Goal: Task Accomplishment & Management: Manage account settings

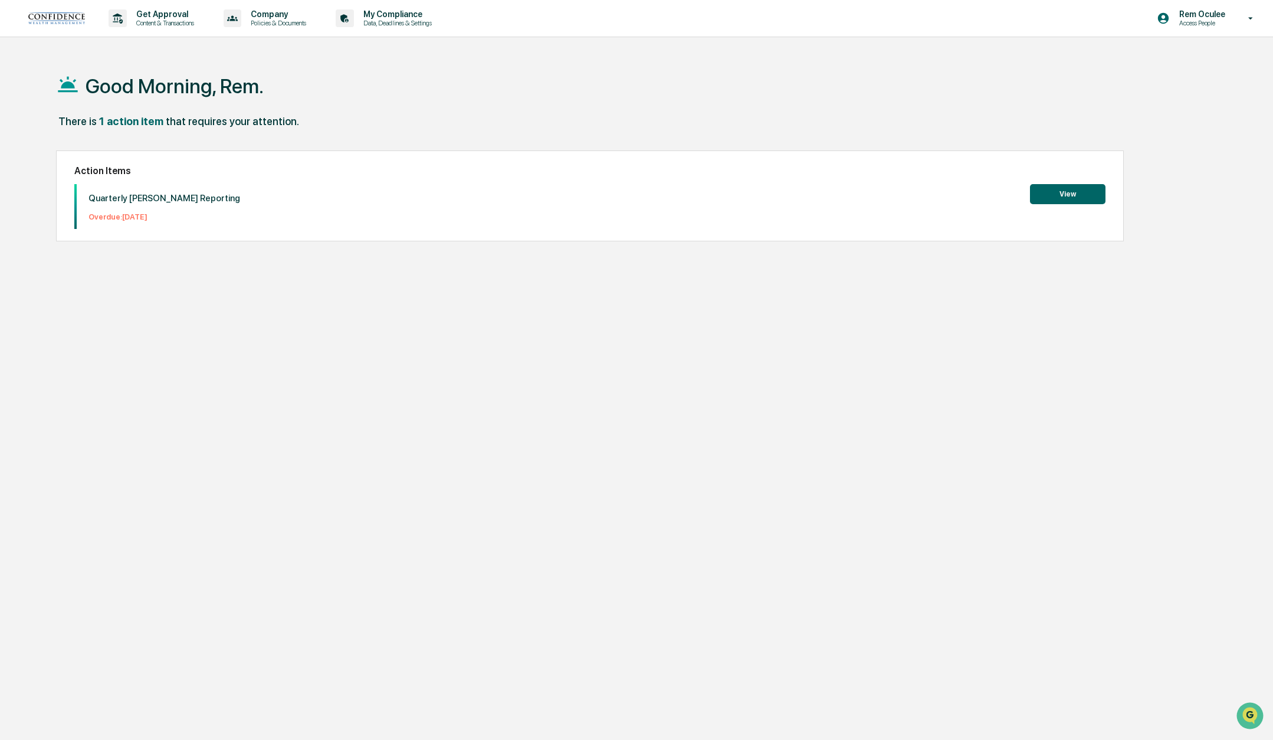
click at [1195, 15] on p "Rem Oculee" at bounding box center [1200, 13] width 61 height 9
click at [1201, 54] on li "Switch to Admin view..." at bounding box center [1187, 60] width 165 height 22
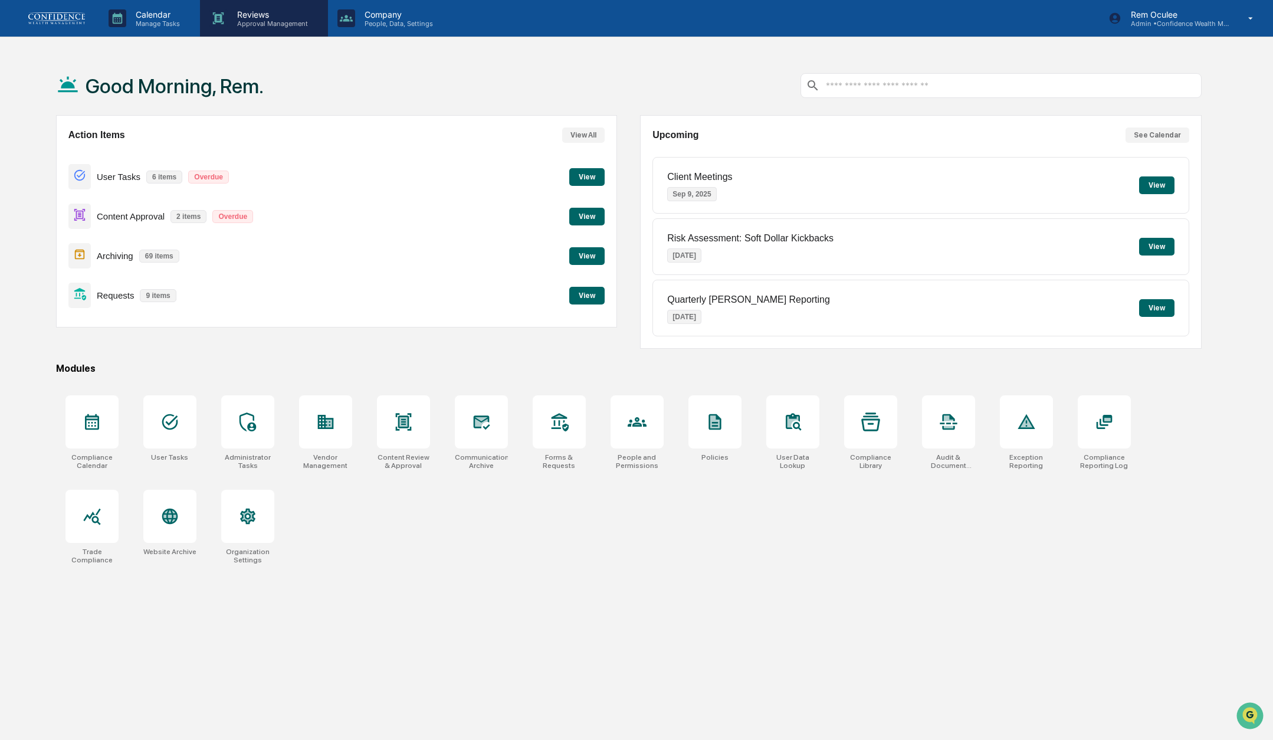
click at [222, 27] on div "Reviews Approval Management" at bounding box center [263, 18] width 116 height 18
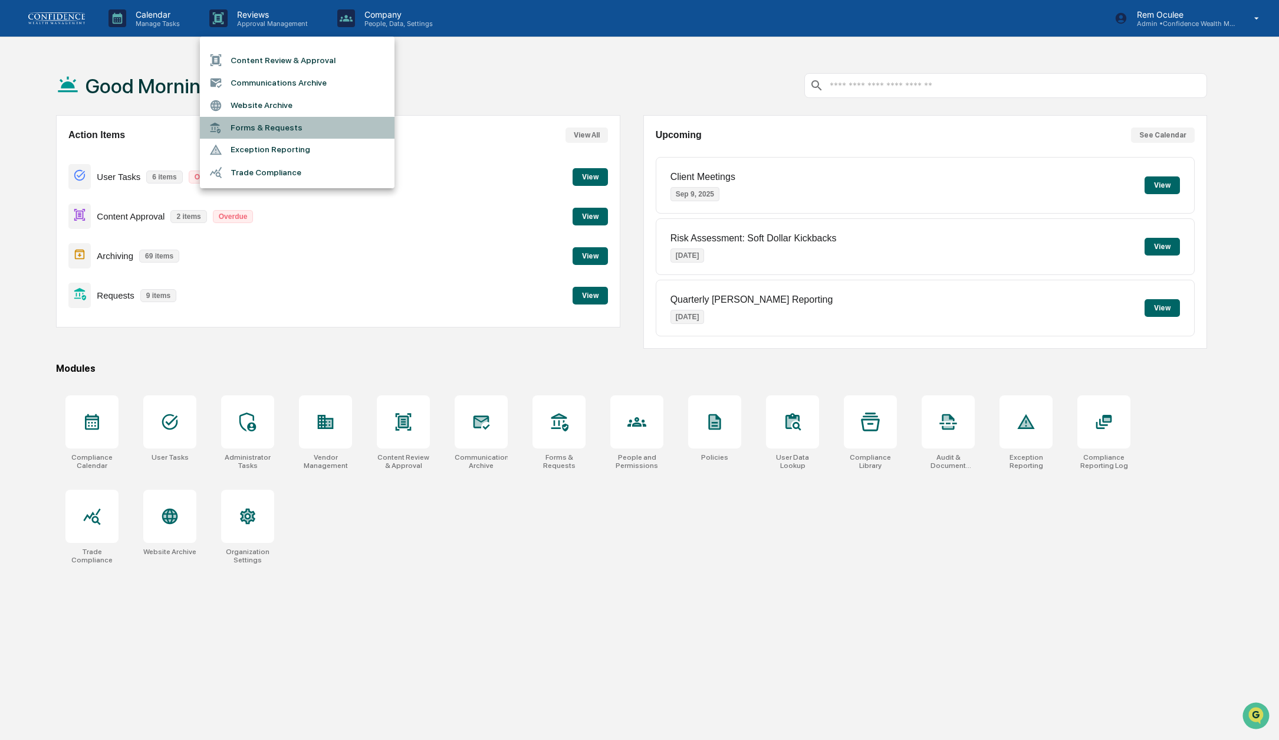
click at [252, 124] on li "Forms & Requests" at bounding box center [297, 128] width 195 height 22
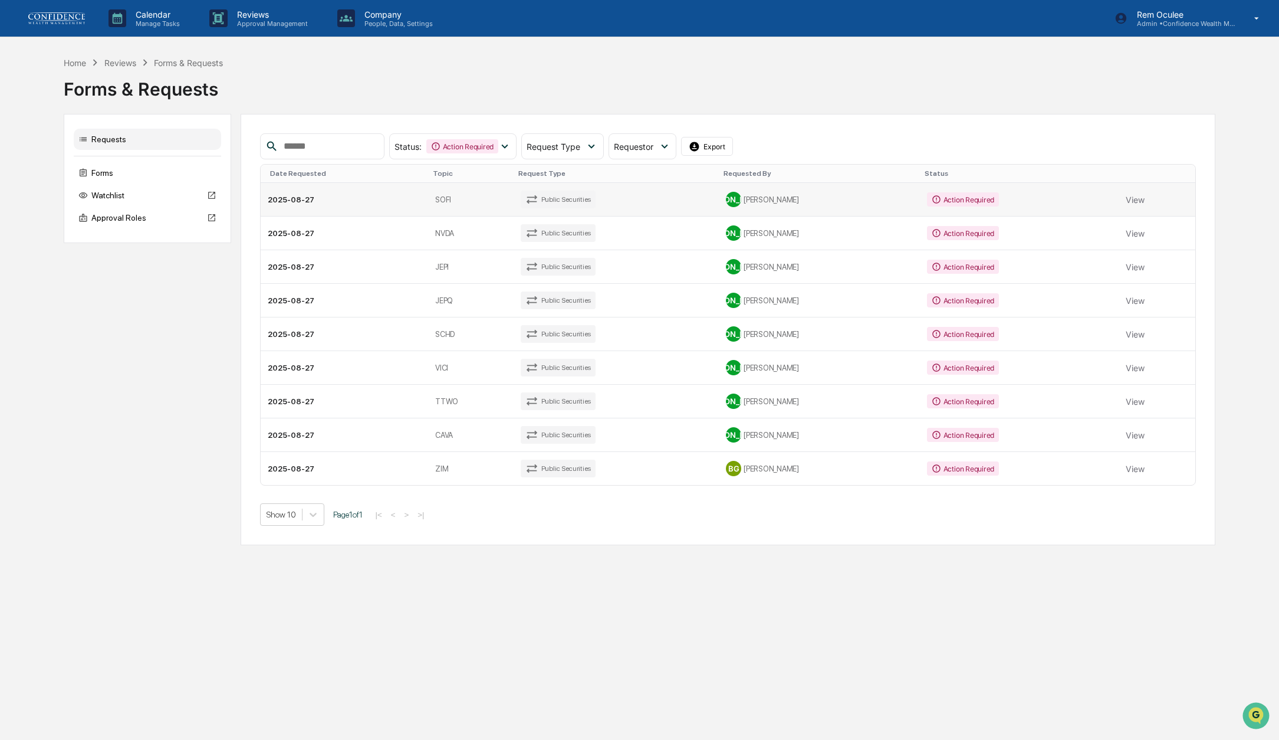
click at [1043, 202] on td "Action Required" at bounding box center [1019, 200] width 199 height 34
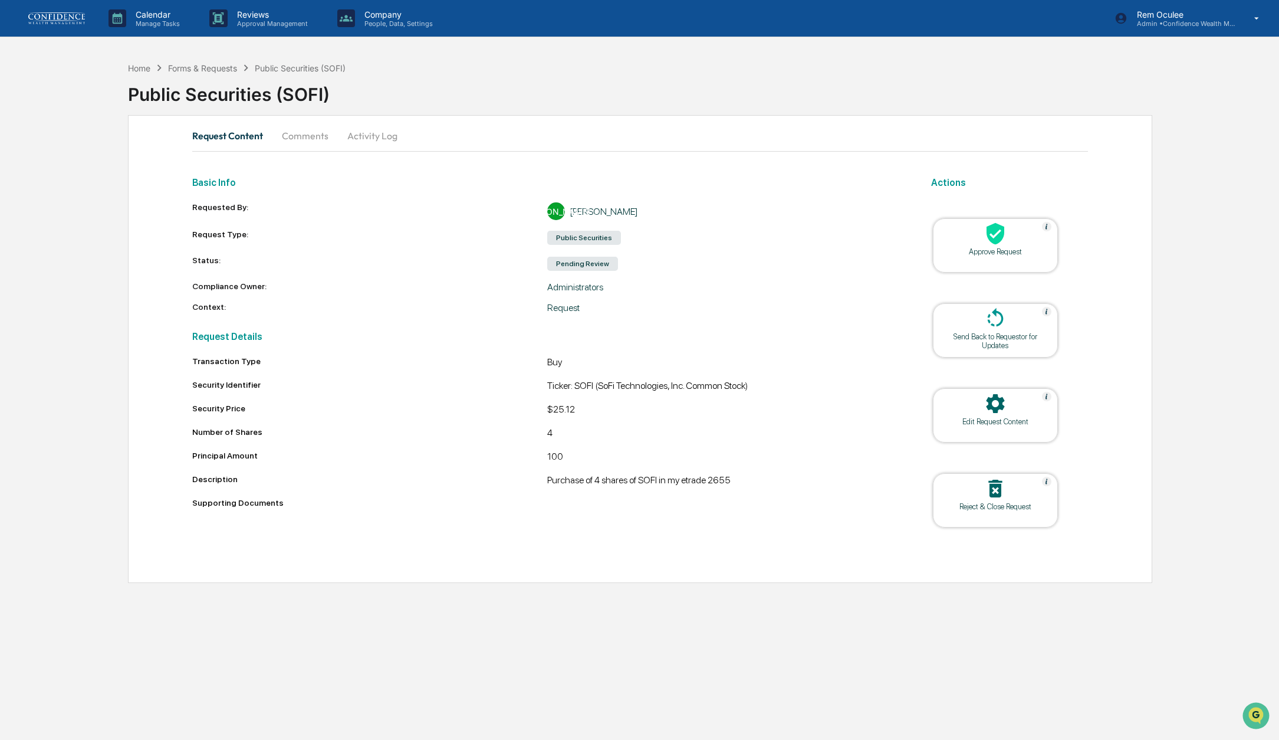
click at [1031, 236] on div at bounding box center [996, 234] width 118 height 25
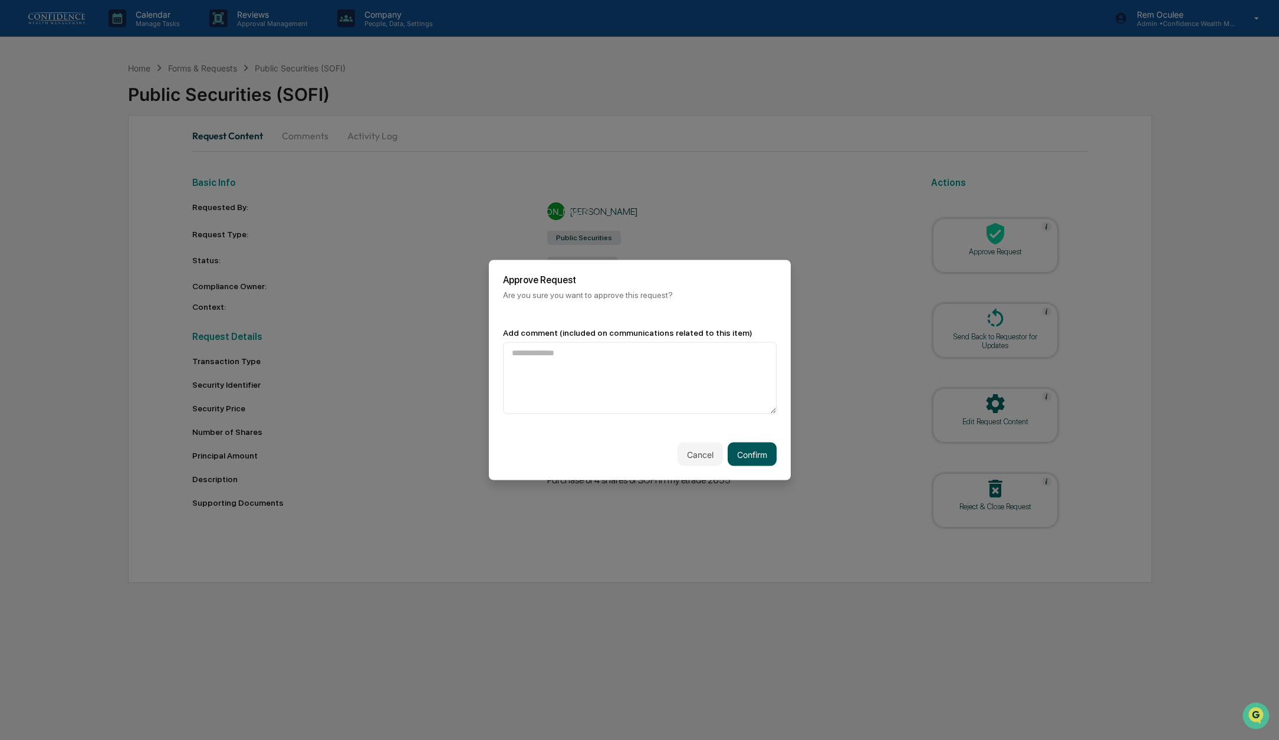
click at [754, 461] on button "Confirm" at bounding box center [752, 454] width 49 height 24
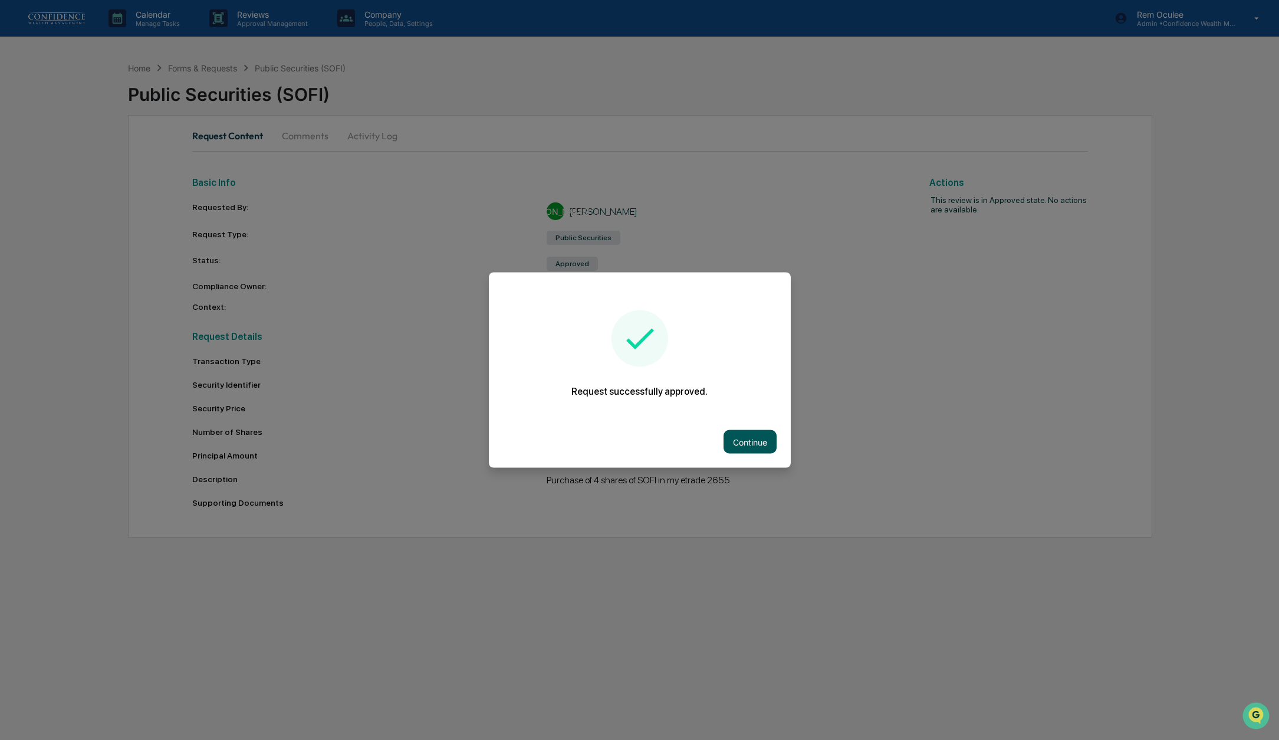
click at [756, 438] on button "Continue" at bounding box center [750, 442] width 53 height 24
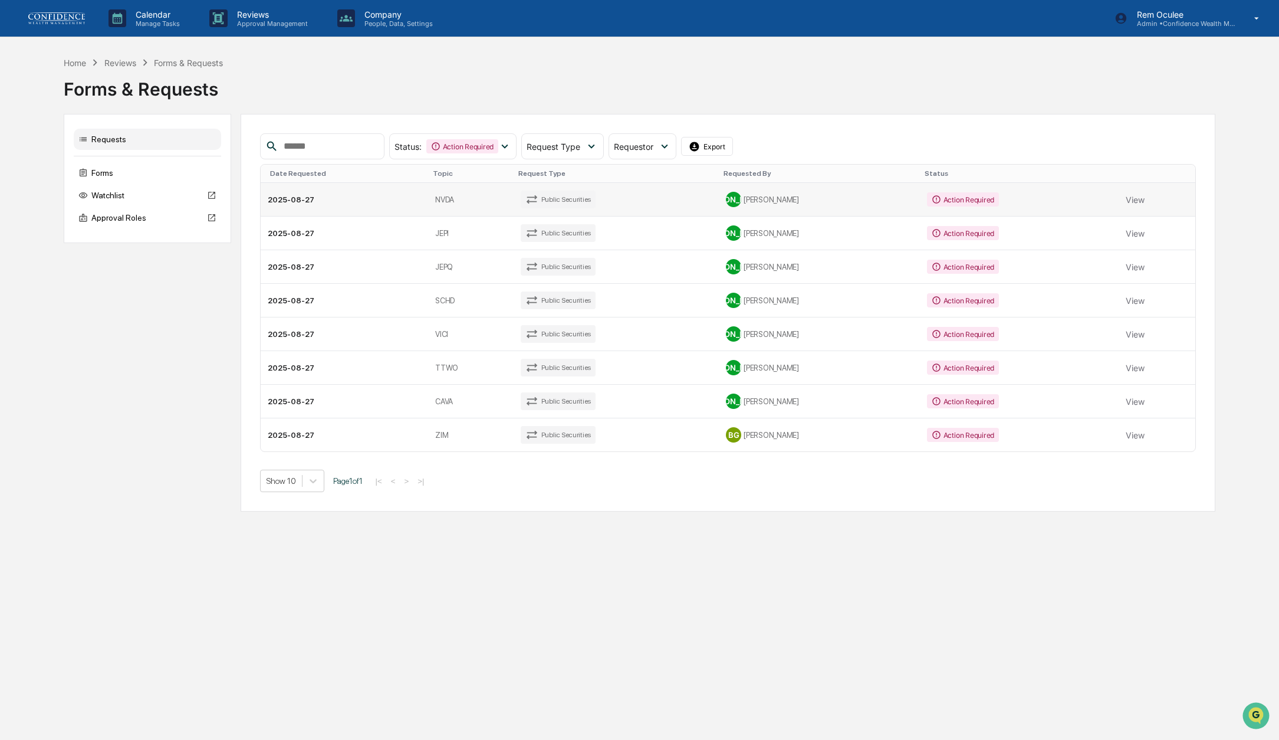
click at [1067, 199] on td "Action Required" at bounding box center [1019, 200] width 199 height 34
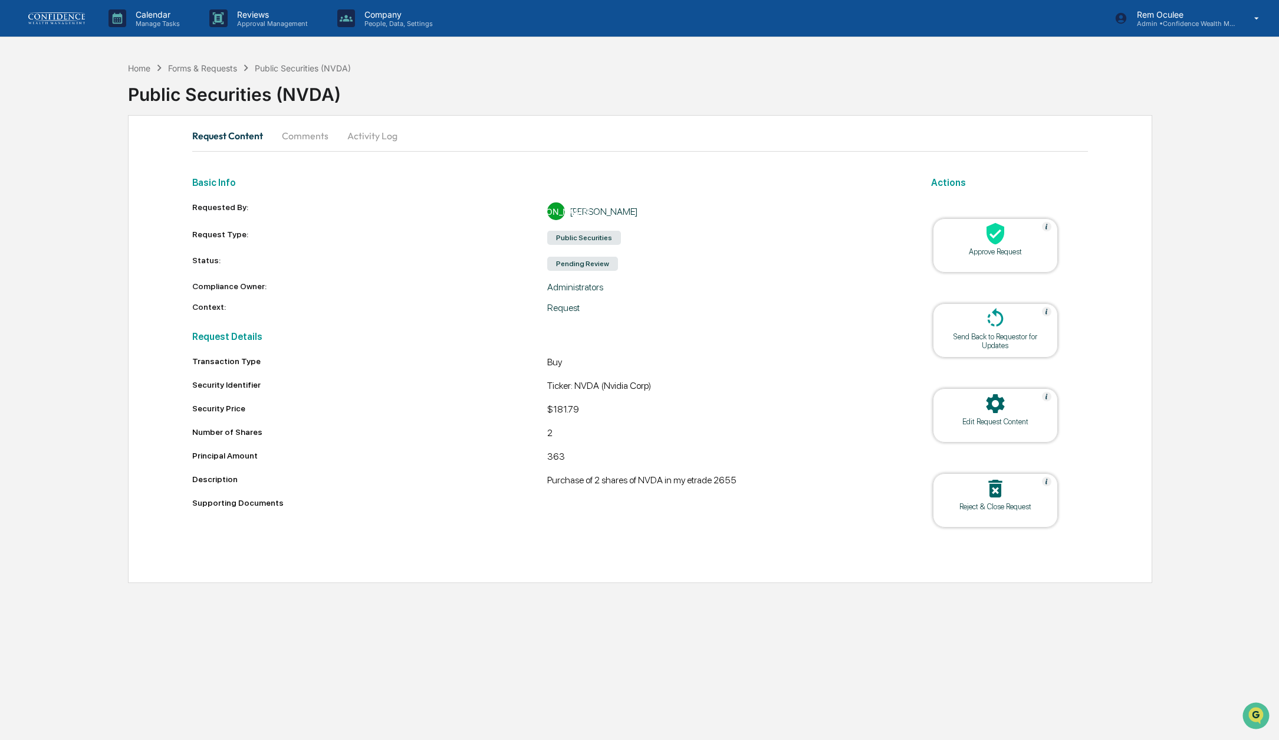
click at [1029, 243] on div at bounding box center [996, 234] width 118 height 25
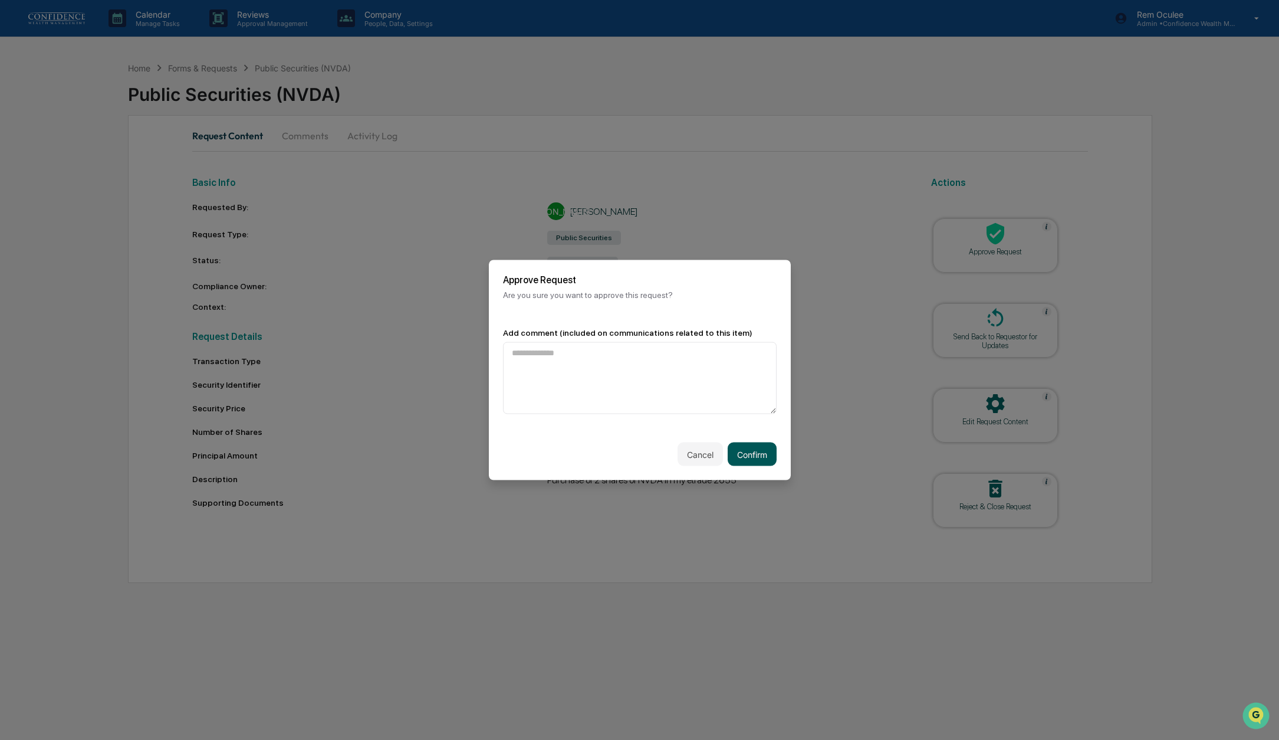
click at [757, 460] on button "Confirm" at bounding box center [752, 454] width 49 height 24
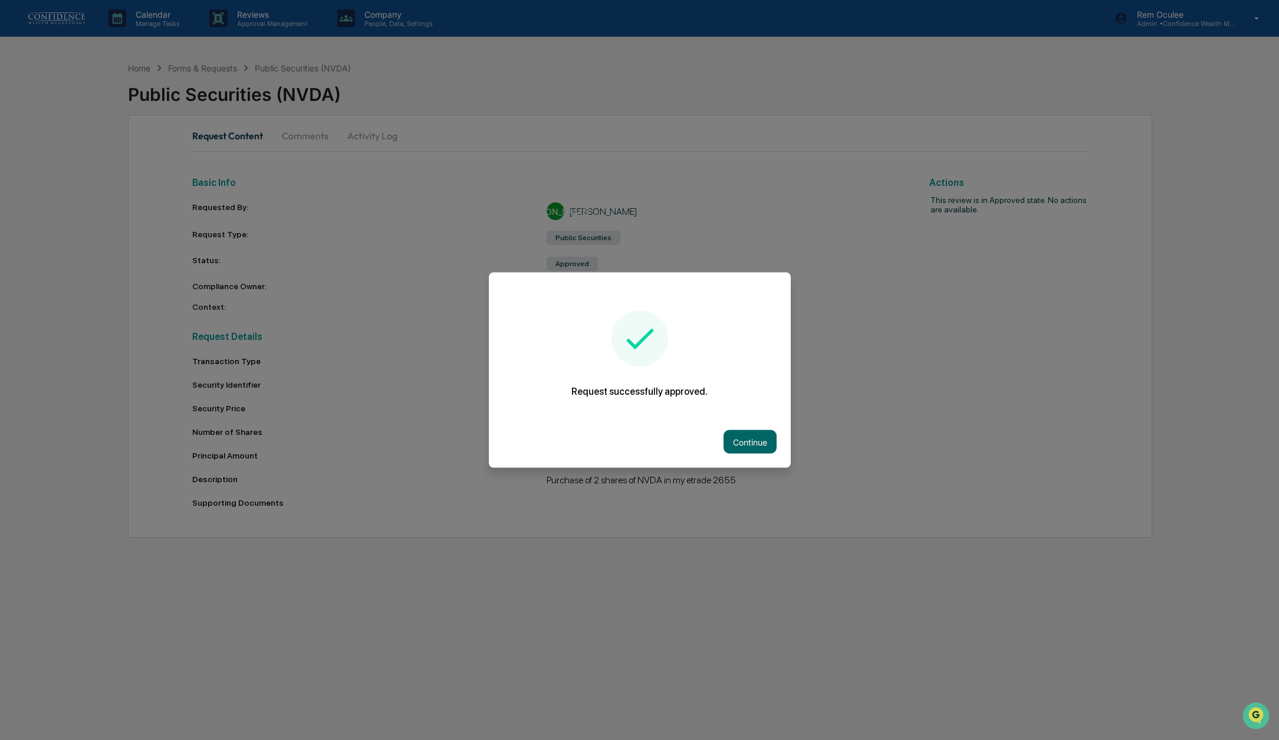
click at [758, 423] on div "Continue" at bounding box center [640, 442] width 302 height 52
click at [754, 447] on button "Continue" at bounding box center [750, 442] width 53 height 24
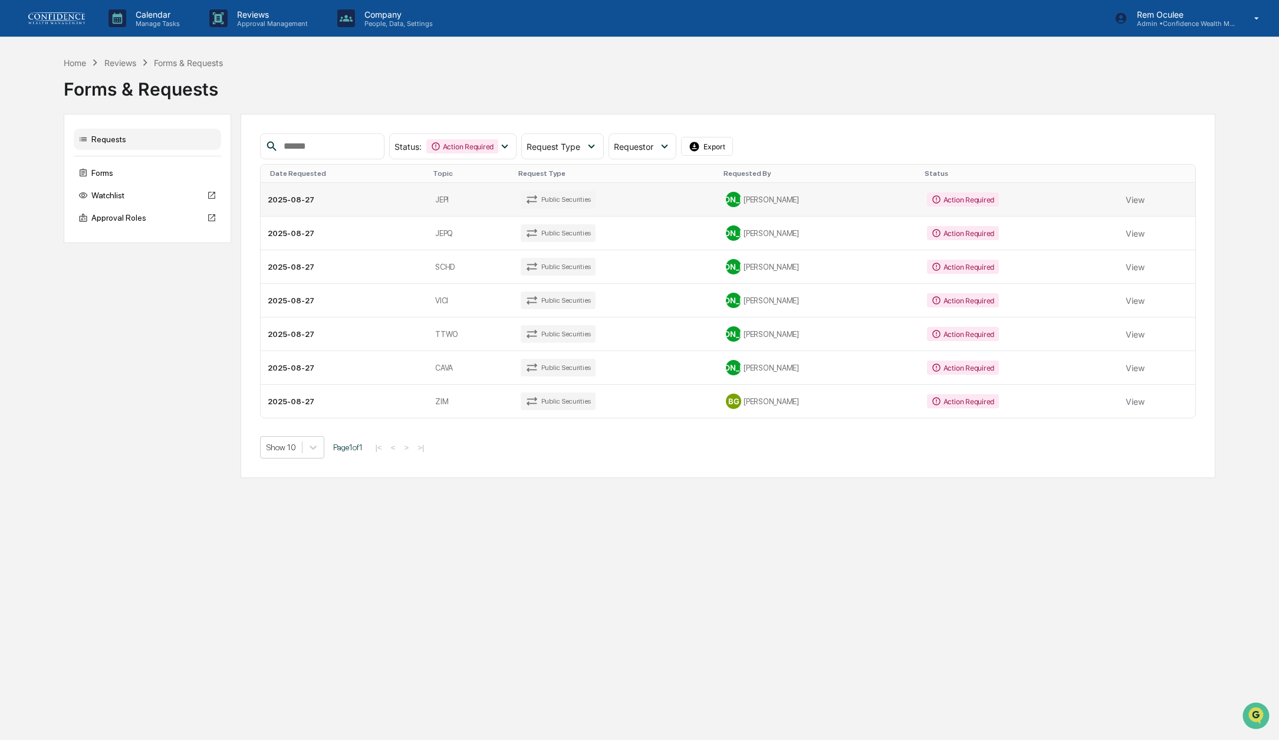
click at [837, 194] on div "[PERSON_NAME]" at bounding box center [819, 199] width 186 height 15
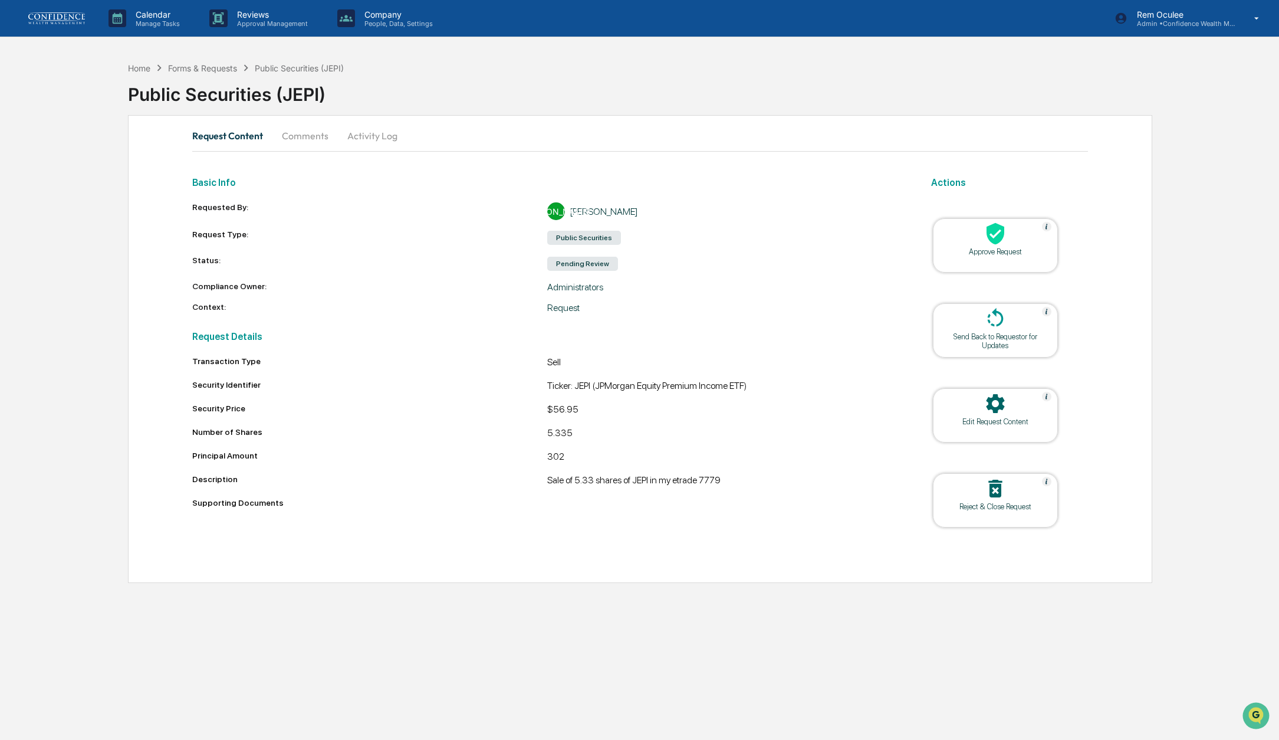
click at [993, 224] on icon at bounding box center [996, 234] width 24 height 24
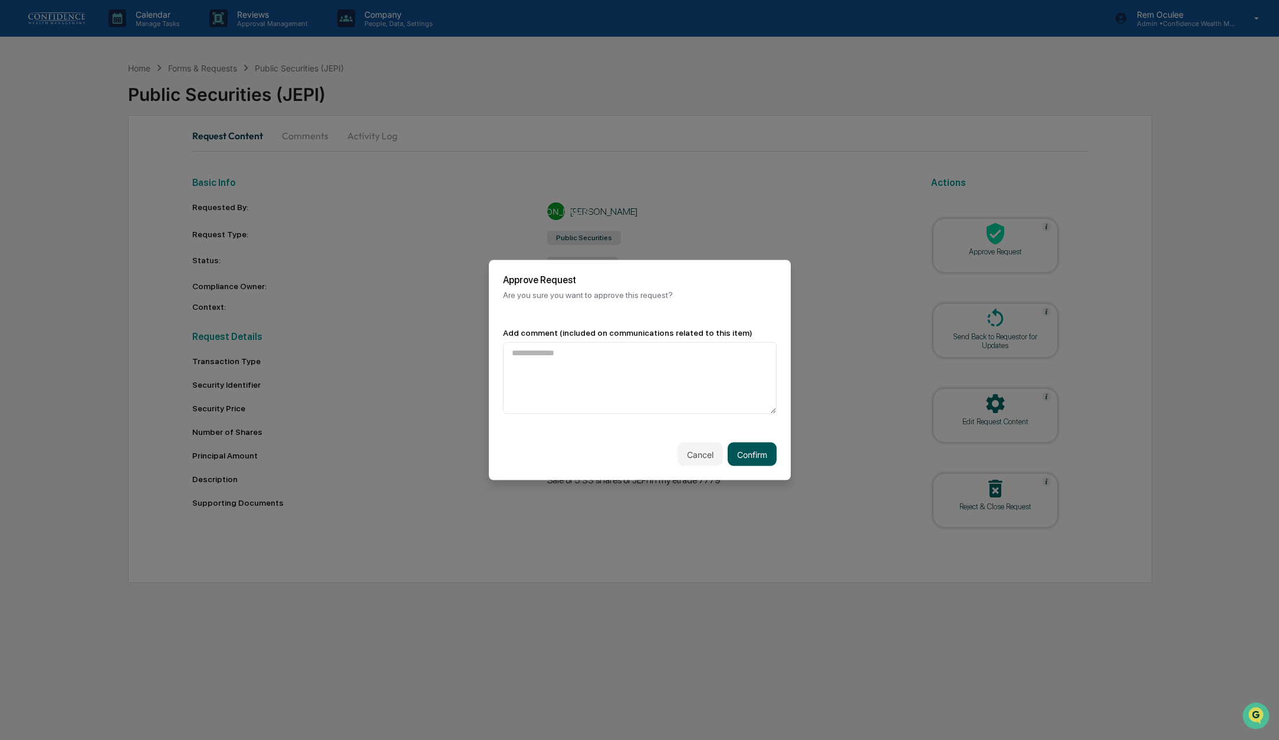
click at [746, 459] on button "Confirm" at bounding box center [752, 454] width 49 height 24
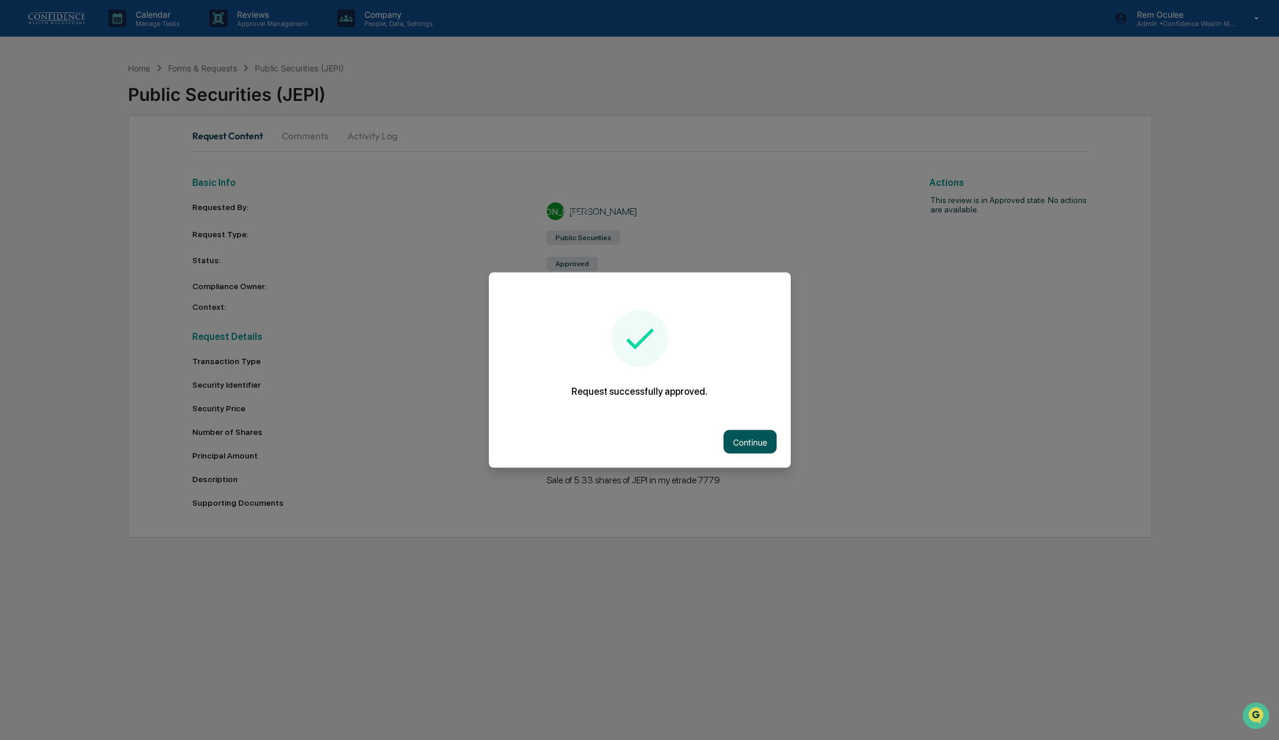
click at [750, 448] on button "Continue" at bounding box center [750, 442] width 53 height 24
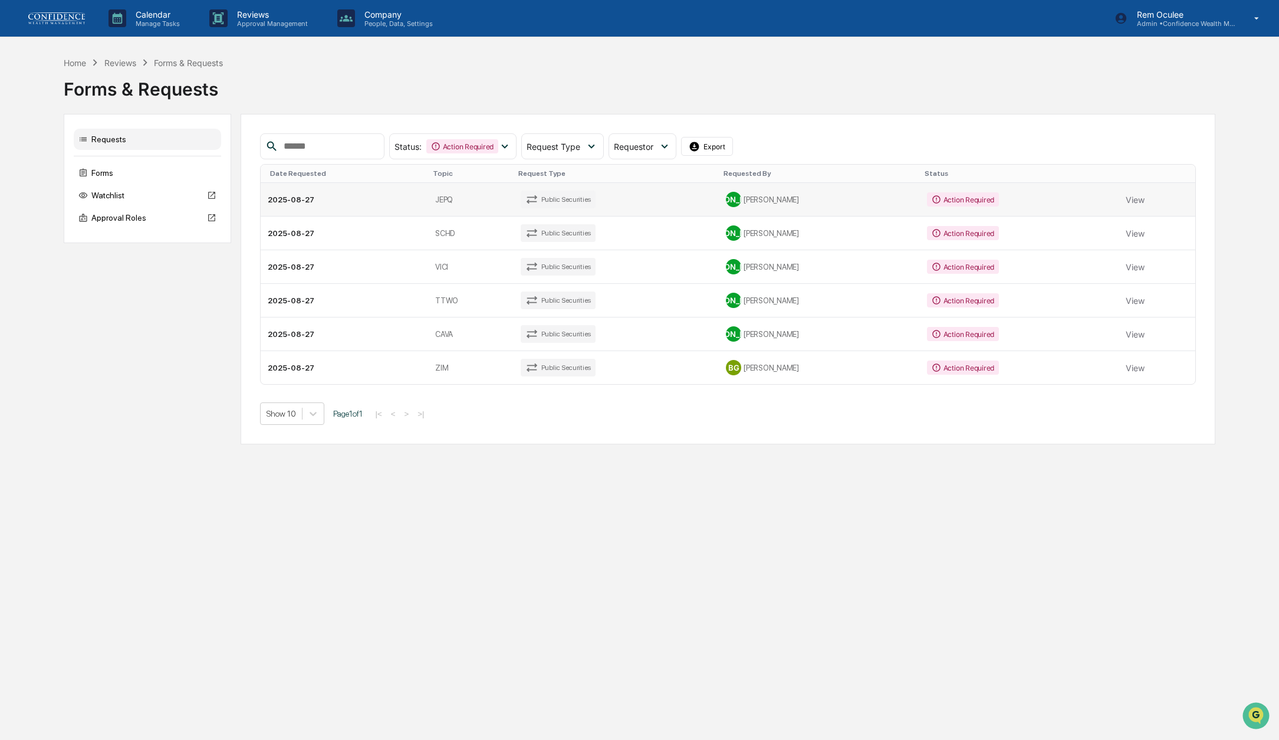
click at [701, 198] on td "Public Securities" at bounding box center [616, 200] width 205 height 34
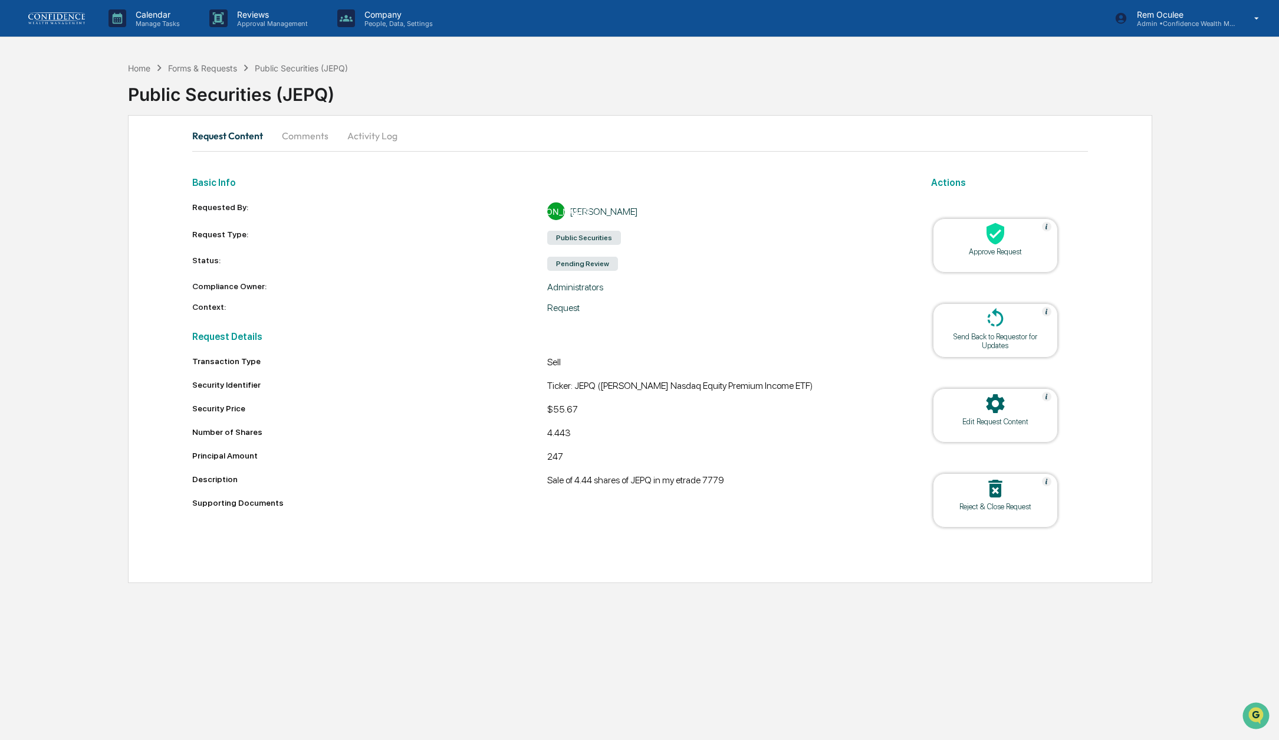
click at [980, 238] on div at bounding box center [996, 234] width 118 height 25
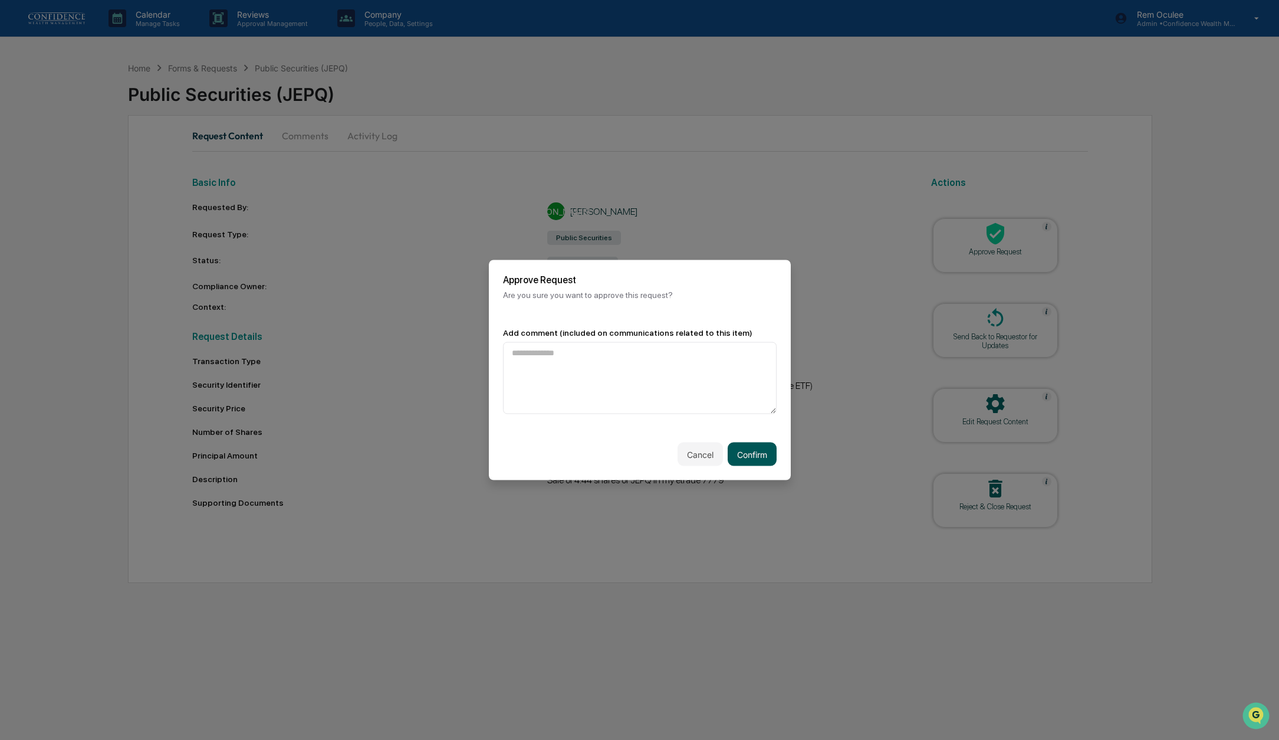
click at [753, 458] on button "Confirm" at bounding box center [752, 454] width 49 height 24
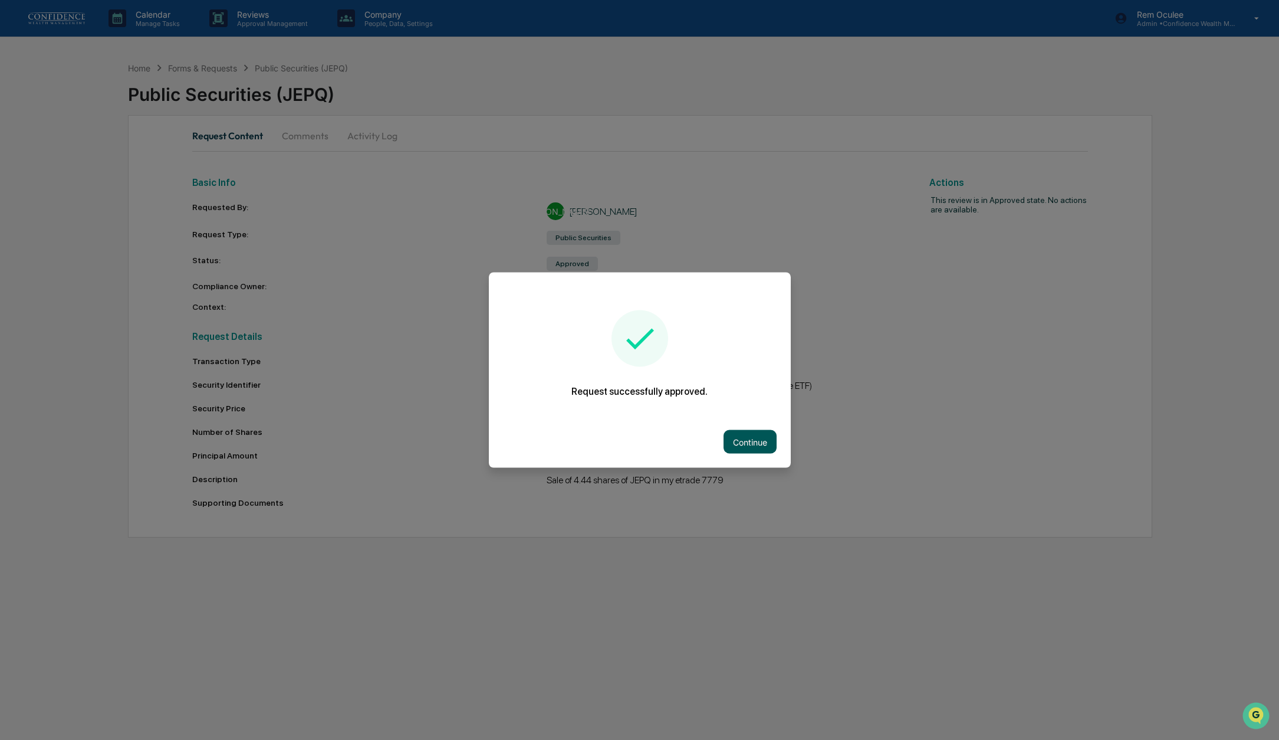
click at [763, 437] on button "Continue" at bounding box center [750, 442] width 53 height 24
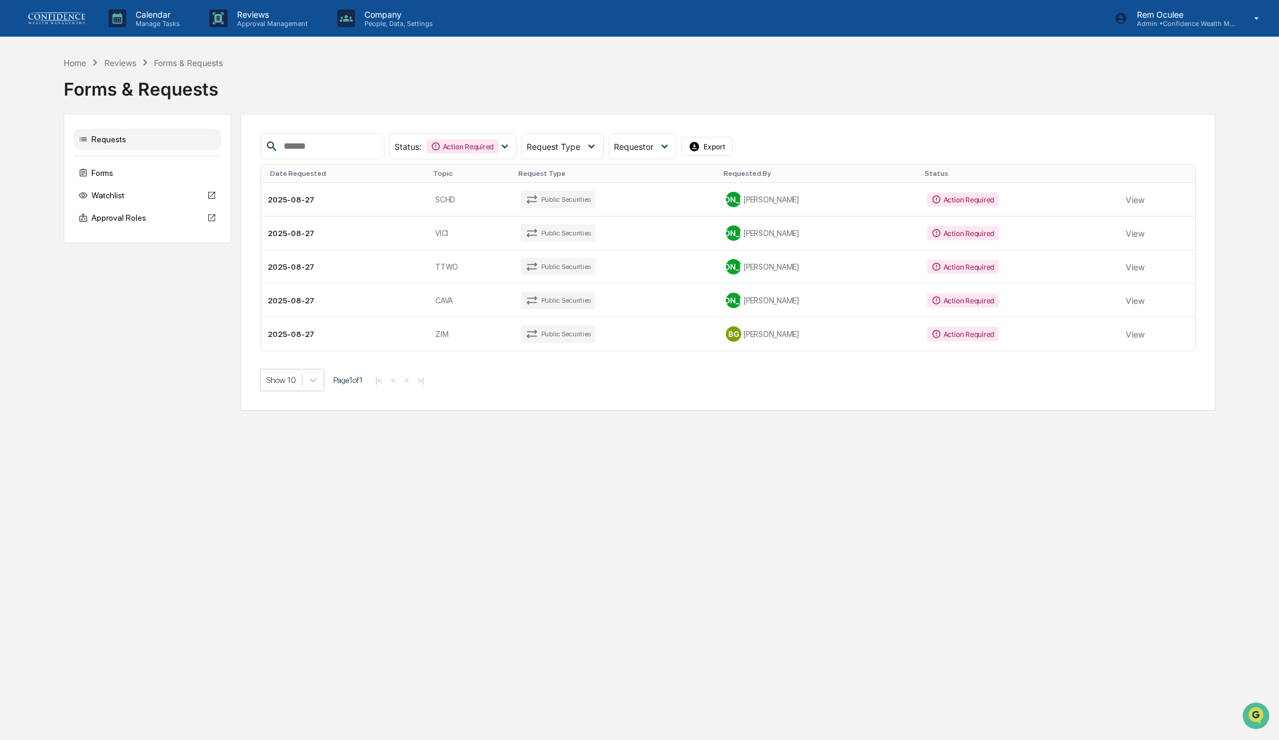
click at [856, 197] on div "[PERSON_NAME]" at bounding box center [819, 199] width 186 height 15
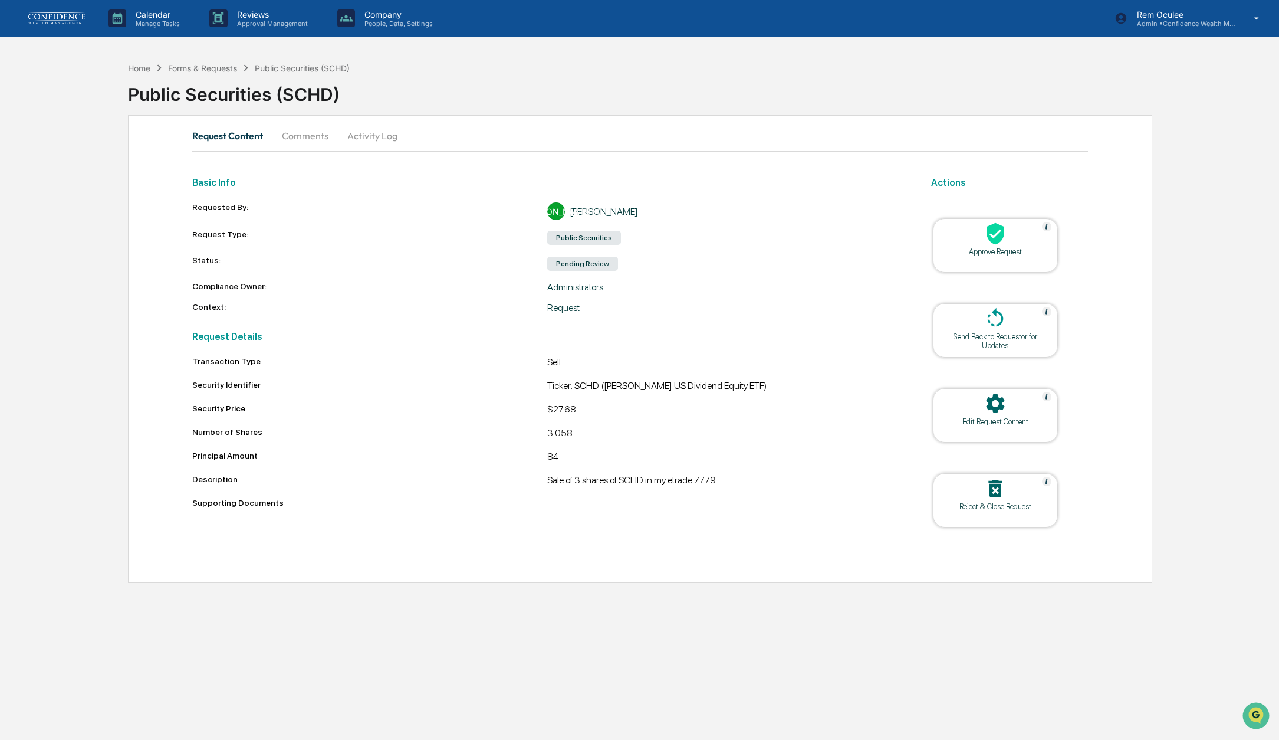
click at [998, 247] on div "Approve Request" at bounding box center [995, 251] width 106 height 9
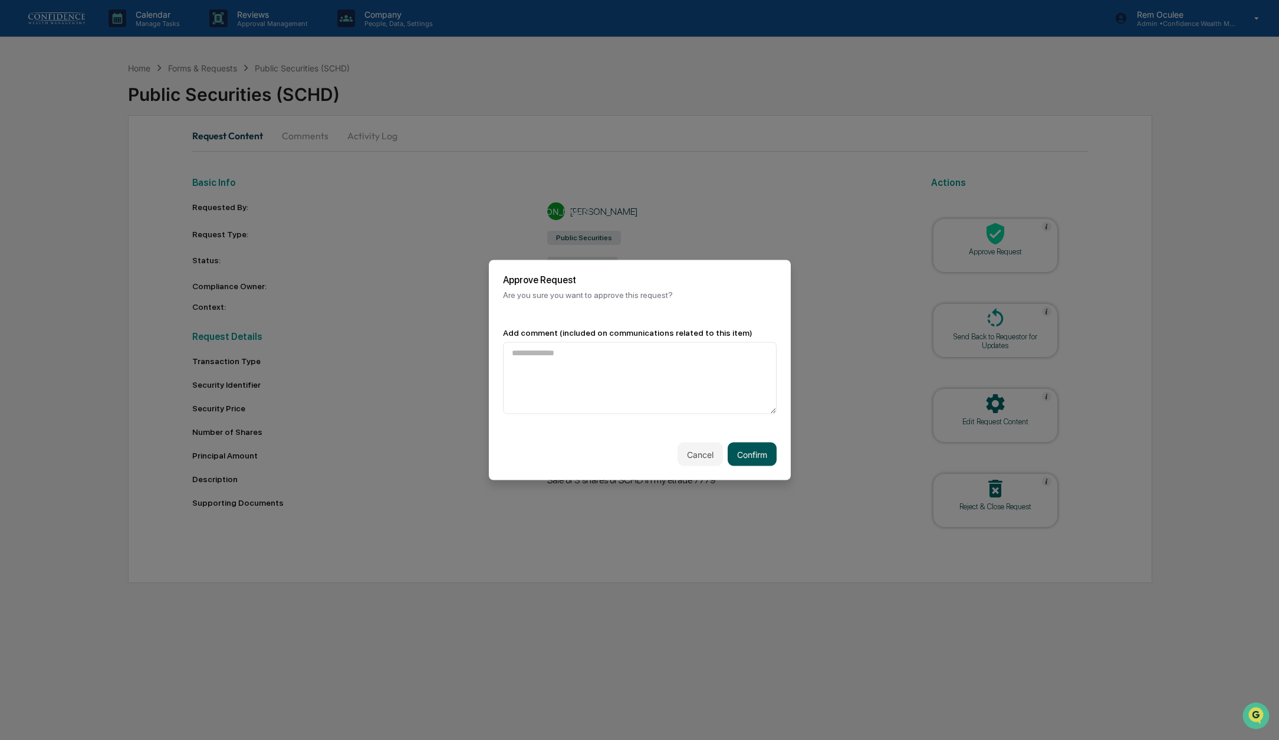
click at [748, 445] on button "Confirm" at bounding box center [752, 454] width 49 height 24
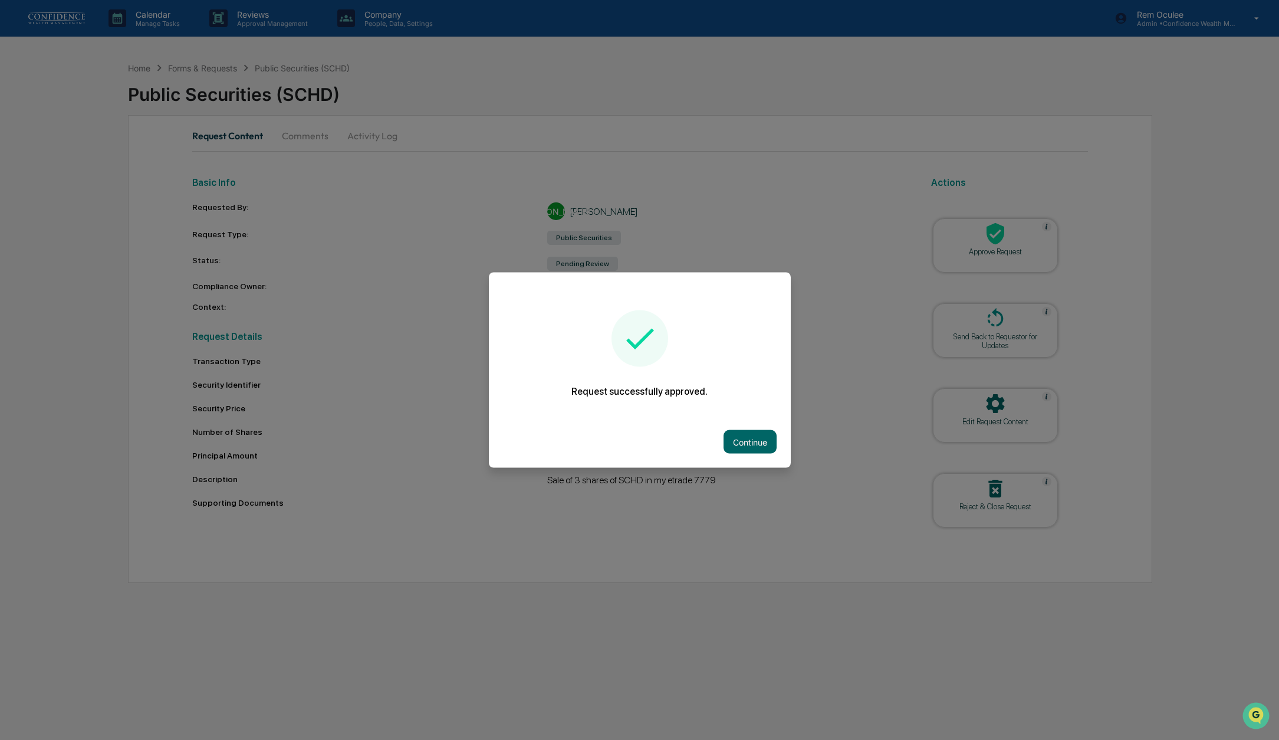
click at [748, 451] on button "Continue" at bounding box center [750, 442] width 53 height 24
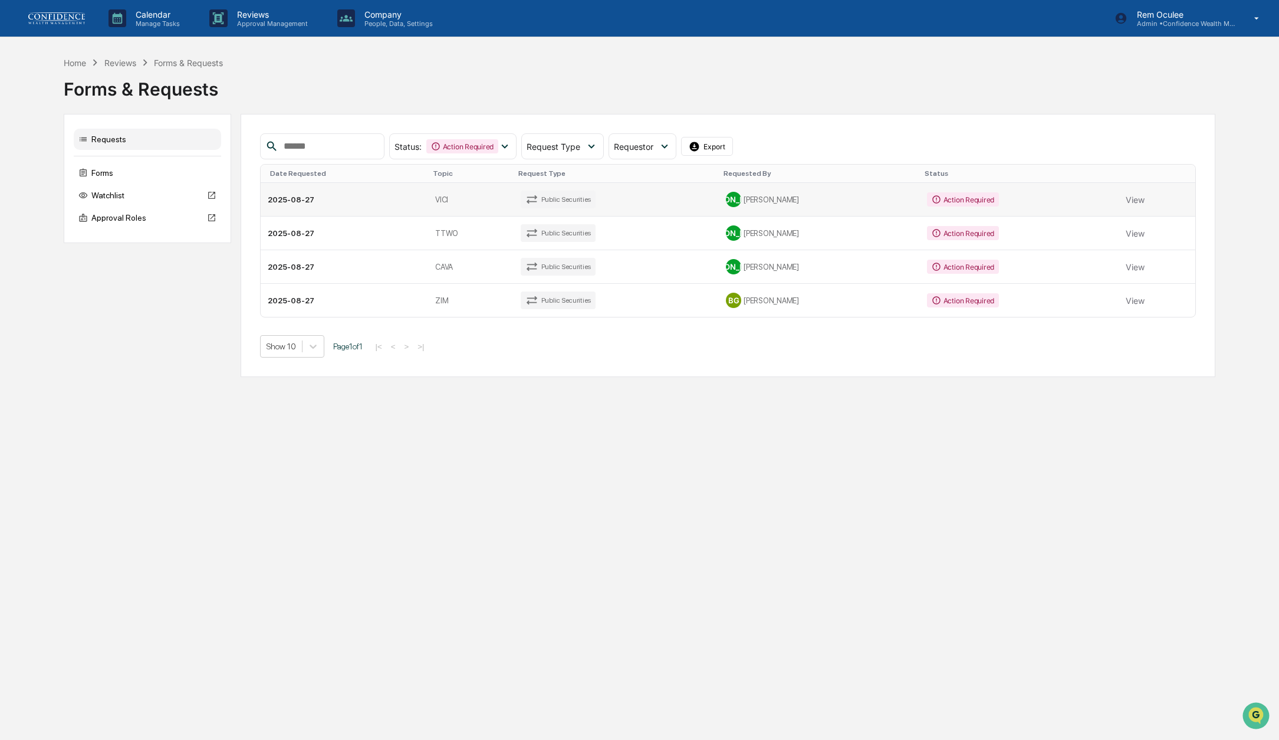
click at [820, 201] on div "[PERSON_NAME]" at bounding box center [819, 199] width 186 height 15
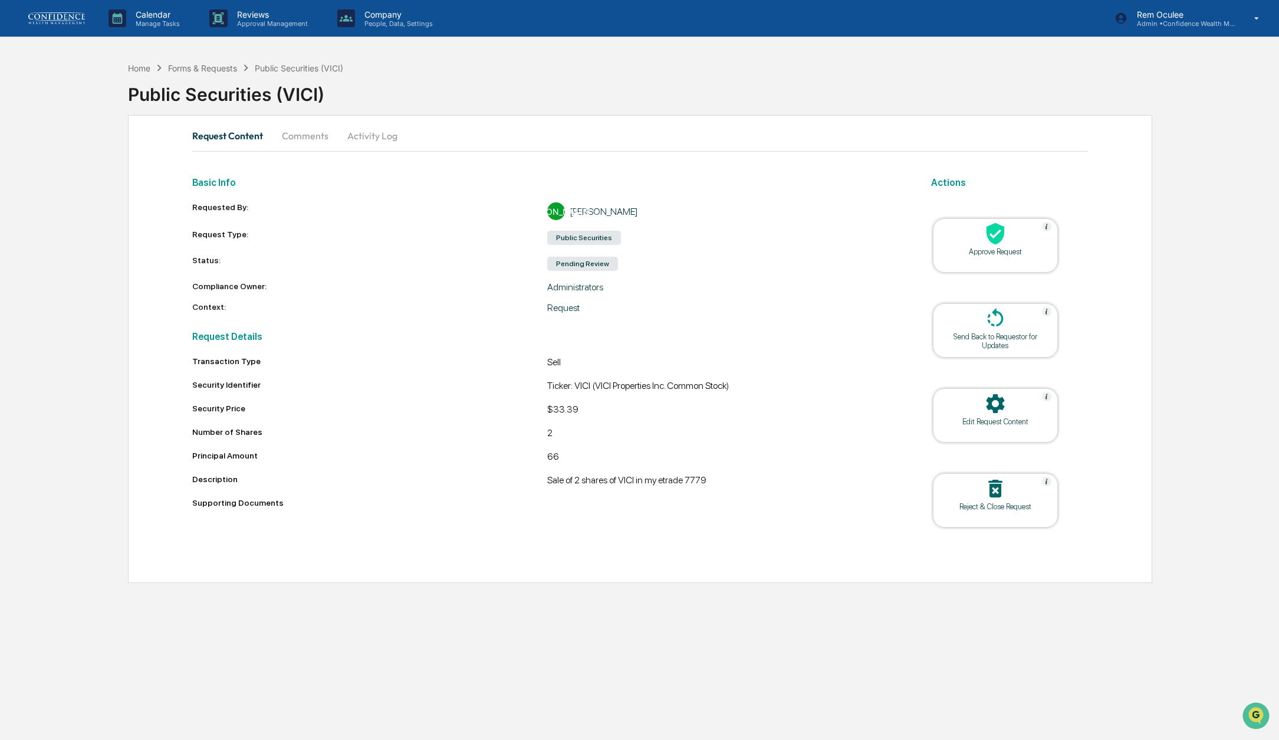
click at [954, 250] on div "Approve Request" at bounding box center [995, 251] width 106 height 9
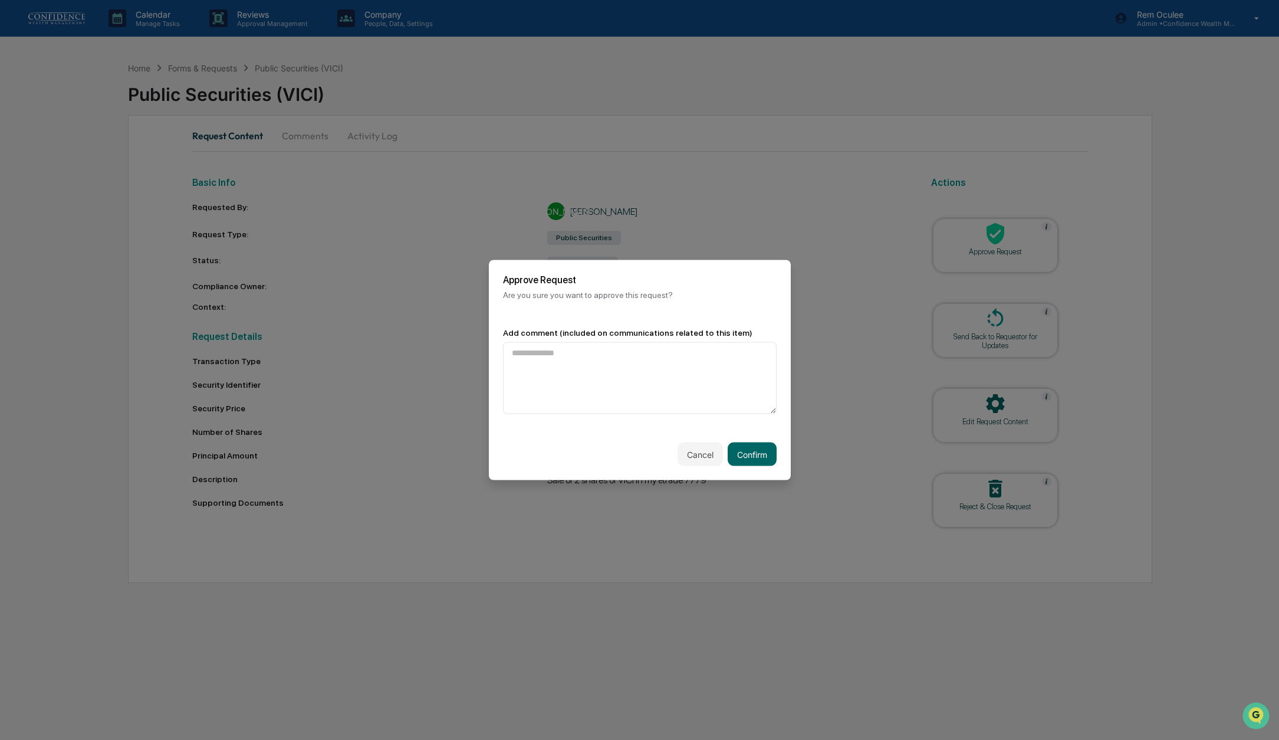
click at [752, 468] on div "Cancel Confirm" at bounding box center [640, 454] width 302 height 52
click at [754, 461] on button "Confirm" at bounding box center [752, 454] width 49 height 24
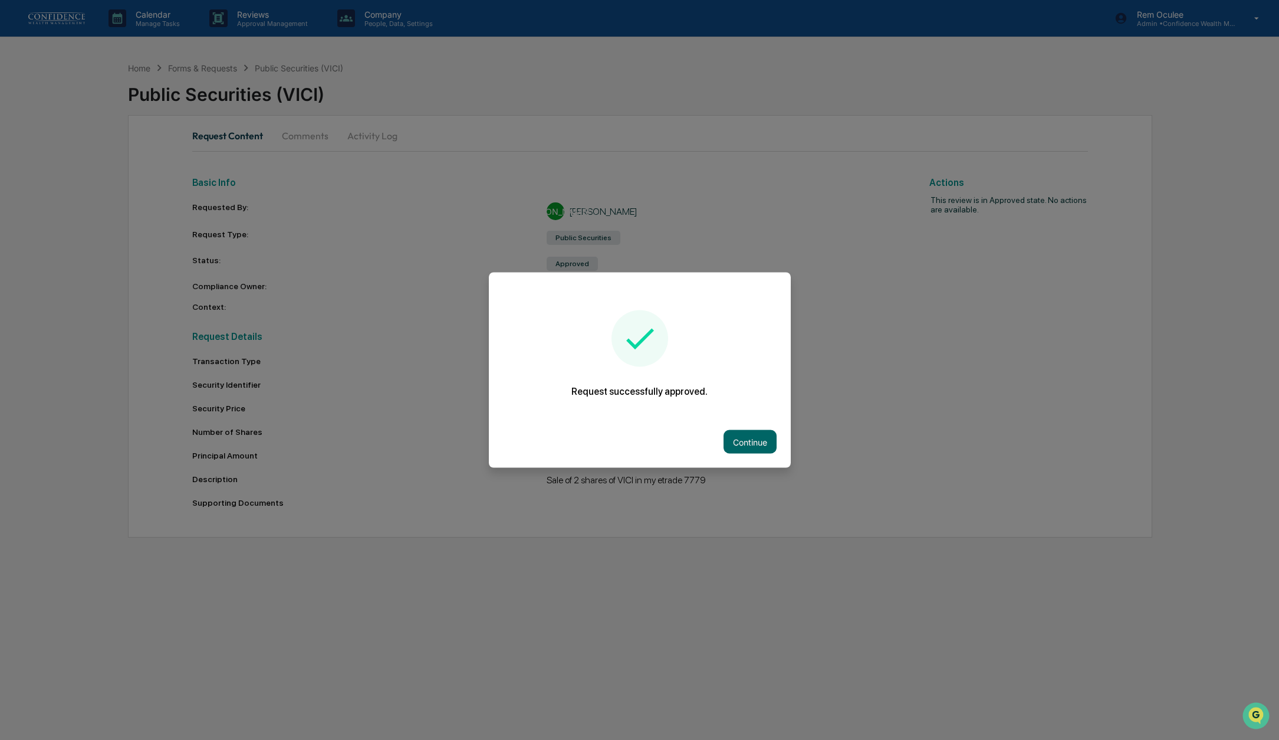
click at [748, 458] on div "Continue" at bounding box center [640, 442] width 302 height 52
click at [750, 448] on button "Continue" at bounding box center [750, 442] width 53 height 24
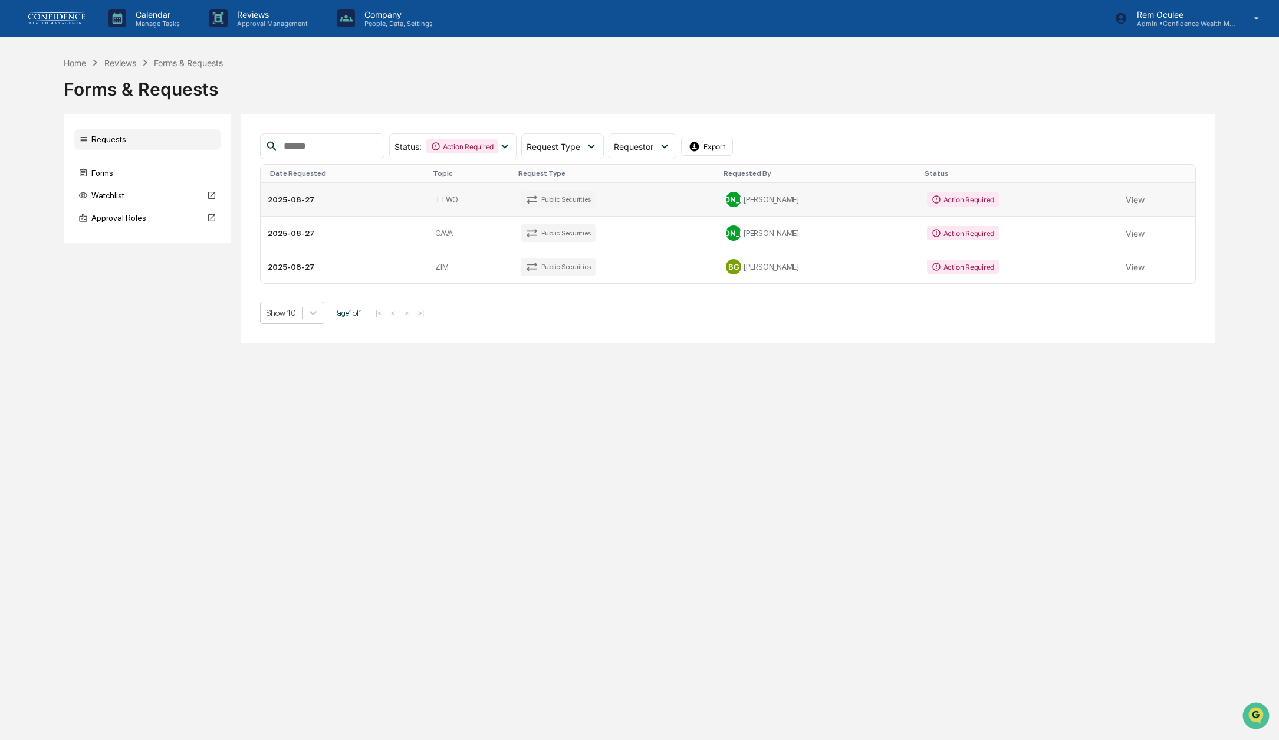
click at [809, 202] on div "[PERSON_NAME]" at bounding box center [819, 199] width 186 height 15
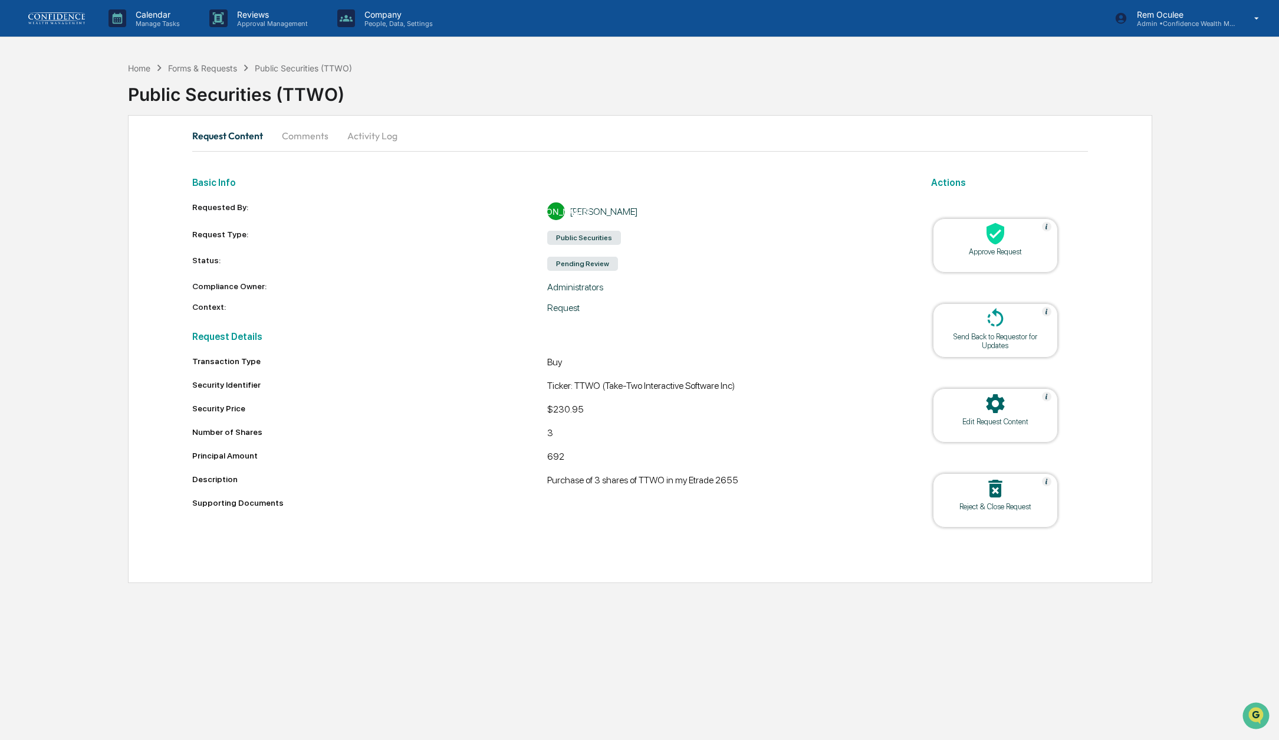
click at [977, 267] on div "Approve Request" at bounding box center [995, 245] width 125 height 54
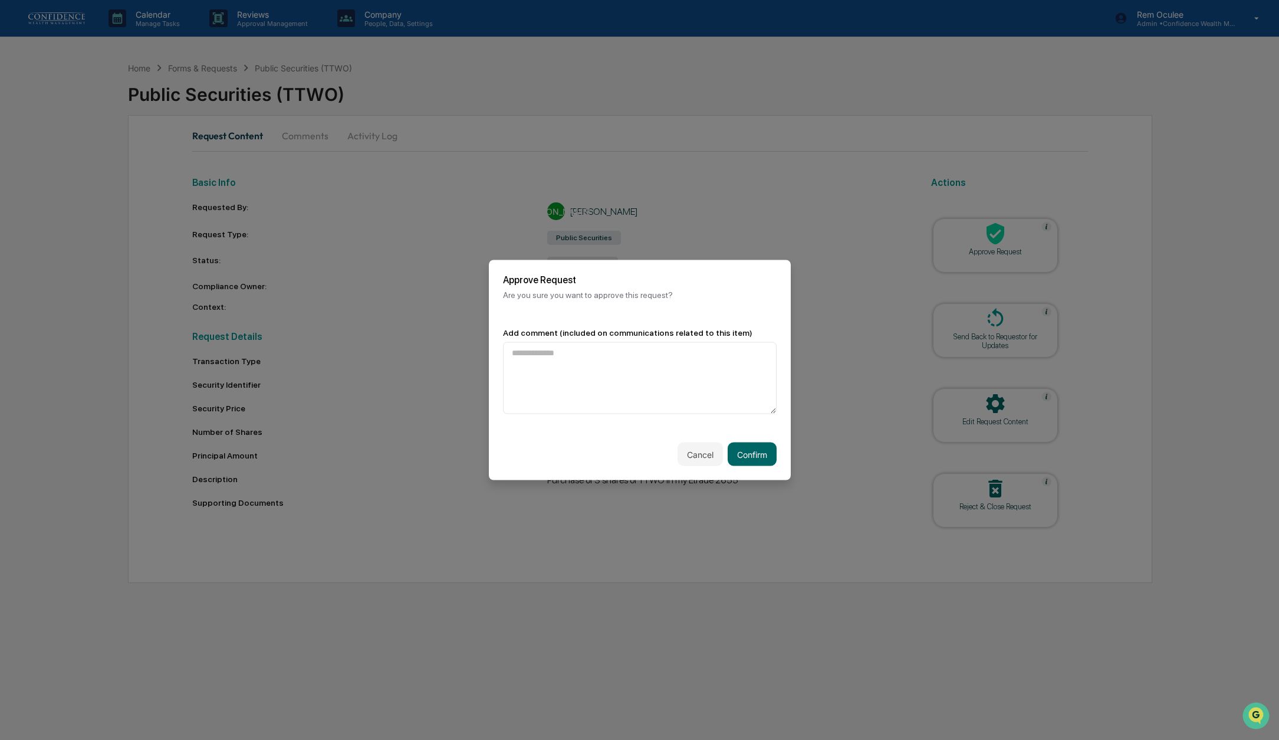
click at [748, 466] on div "Cancel Confirm" at bounding box center [640, 454] width 302 height 52
click at [757, 460] on button "Confirm" at bounding box center [752, 454] width 49 height 24
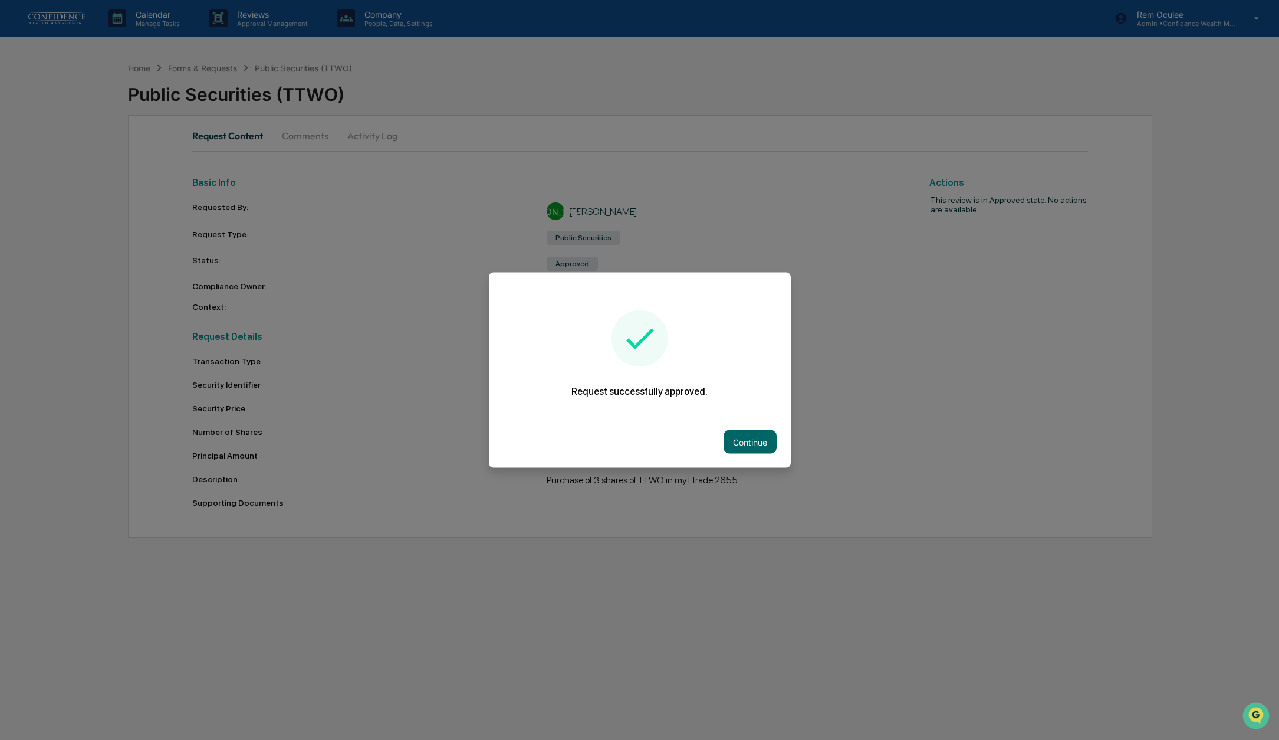
click at [759, 454] on div "Continue" at bounding box center [640, 442] width 302 height 52
click at [757, 435] on button "Continue" at bounding box center [750, 442] width 53 height 24
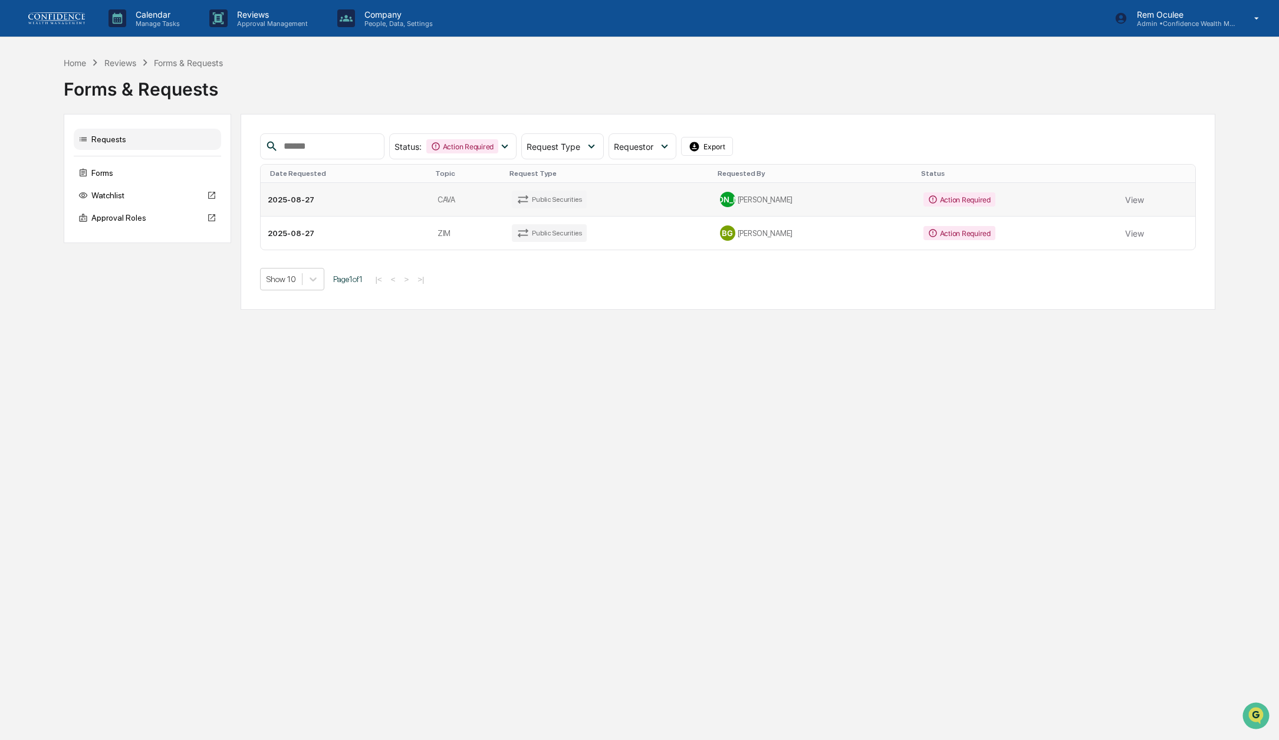
click at [869, 193] on div "[PERSON_NAME]" at bounding box center [814, 199] width 189 height 15
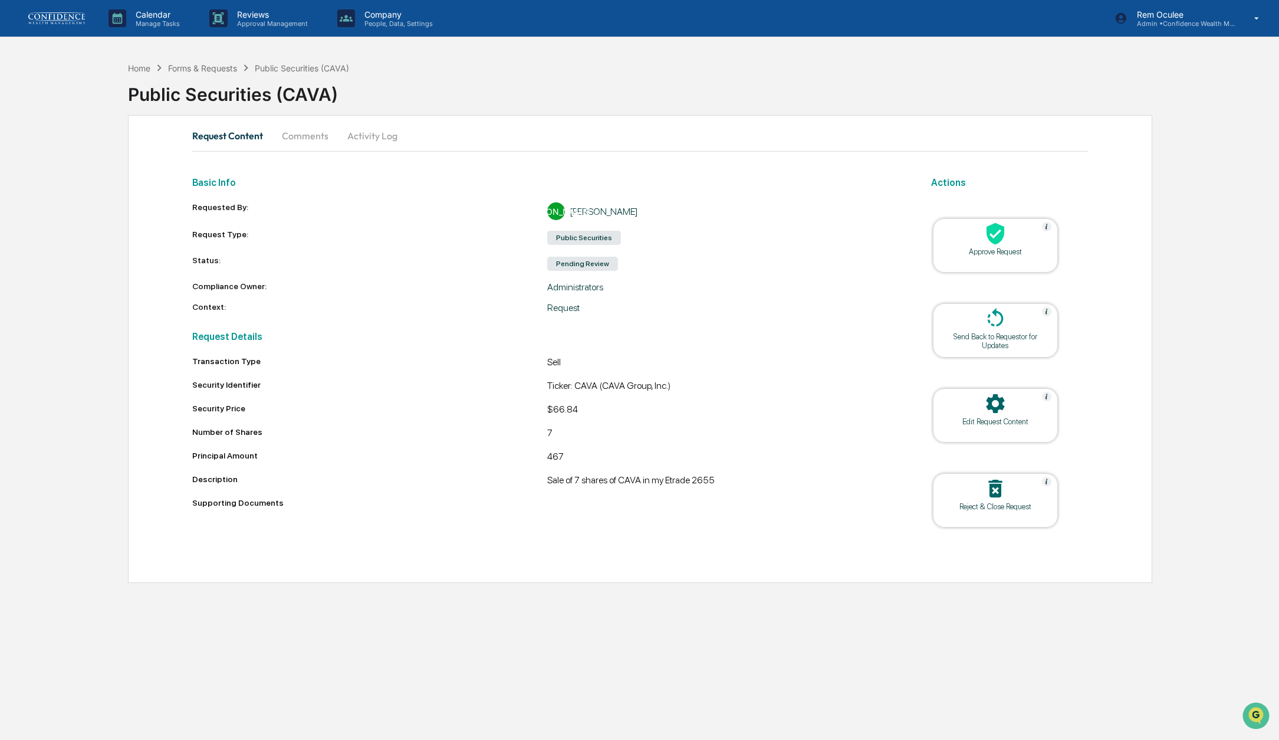
click at [970, 238] on div at bounding box center [996, 234] width 118 height 25
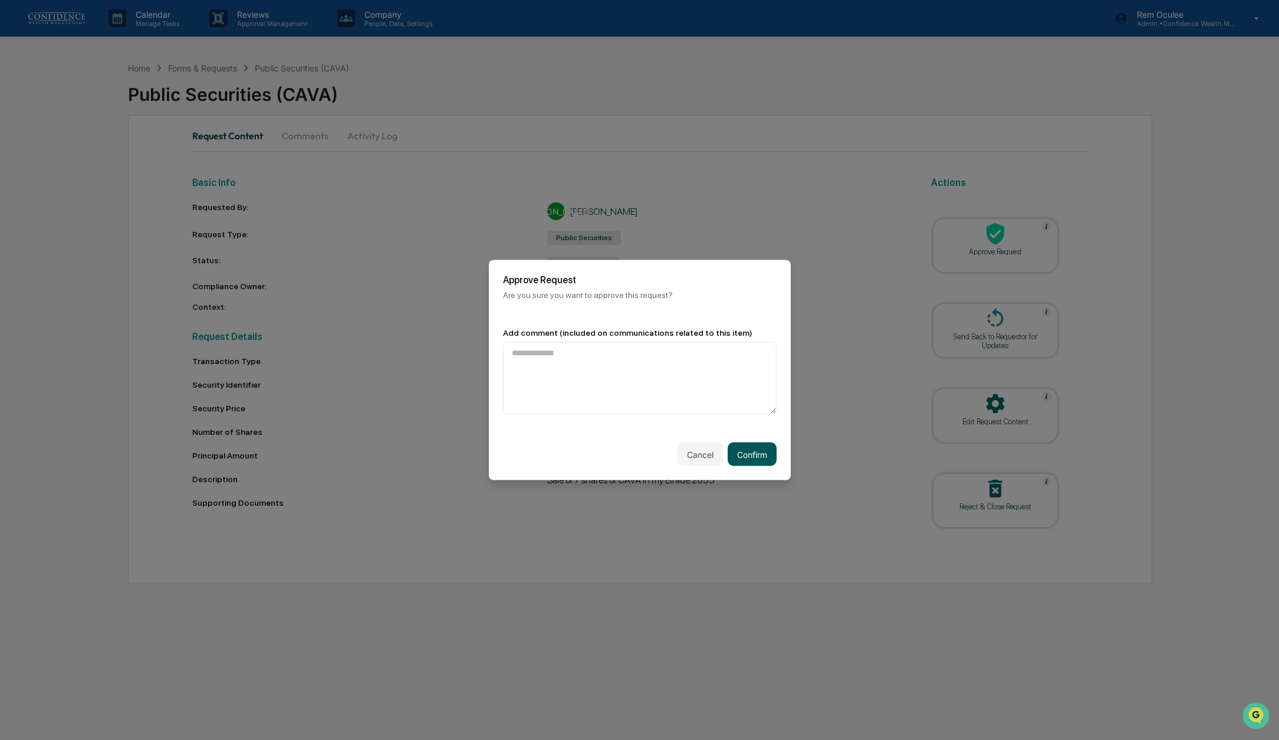
click at [747, 458] on button "Confirm" at bounding box center [752, 454] width 49 height 24
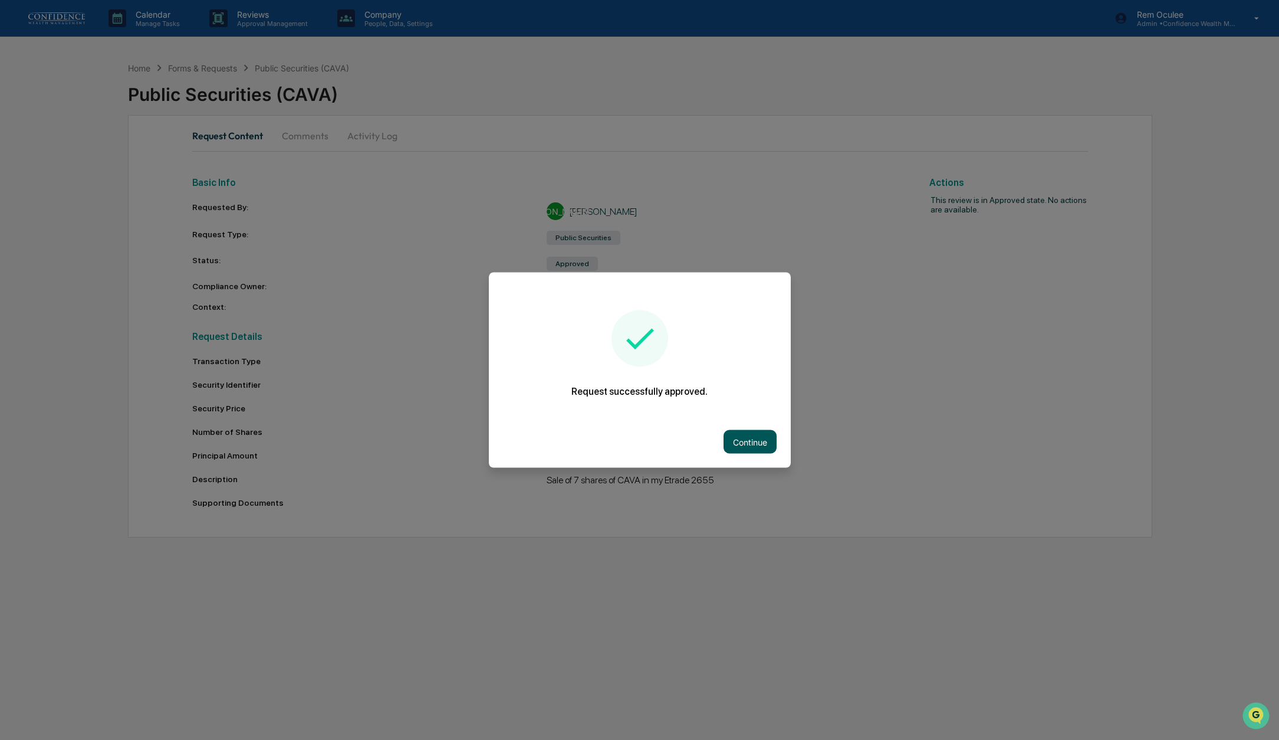
drag, startPoint x: 758, startPoint y: 443, endPoint x: 764, endPoint y: 426, distance: 18.1
click at [758, 443] on button "Continue" at bounding box center [750, 442] width 53 height 24
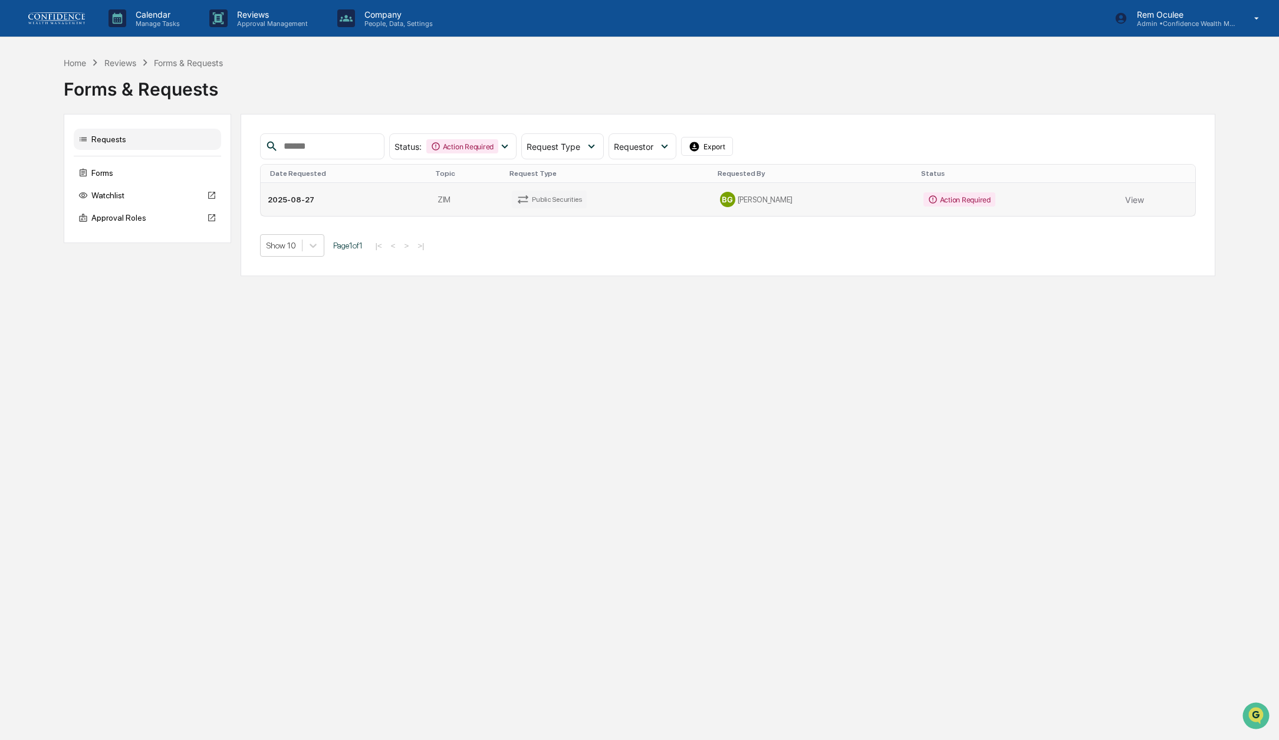
click at [842, 208] on td "BG [PERSON_NAME]" at bounding box center [814, 199] width 203 height 33
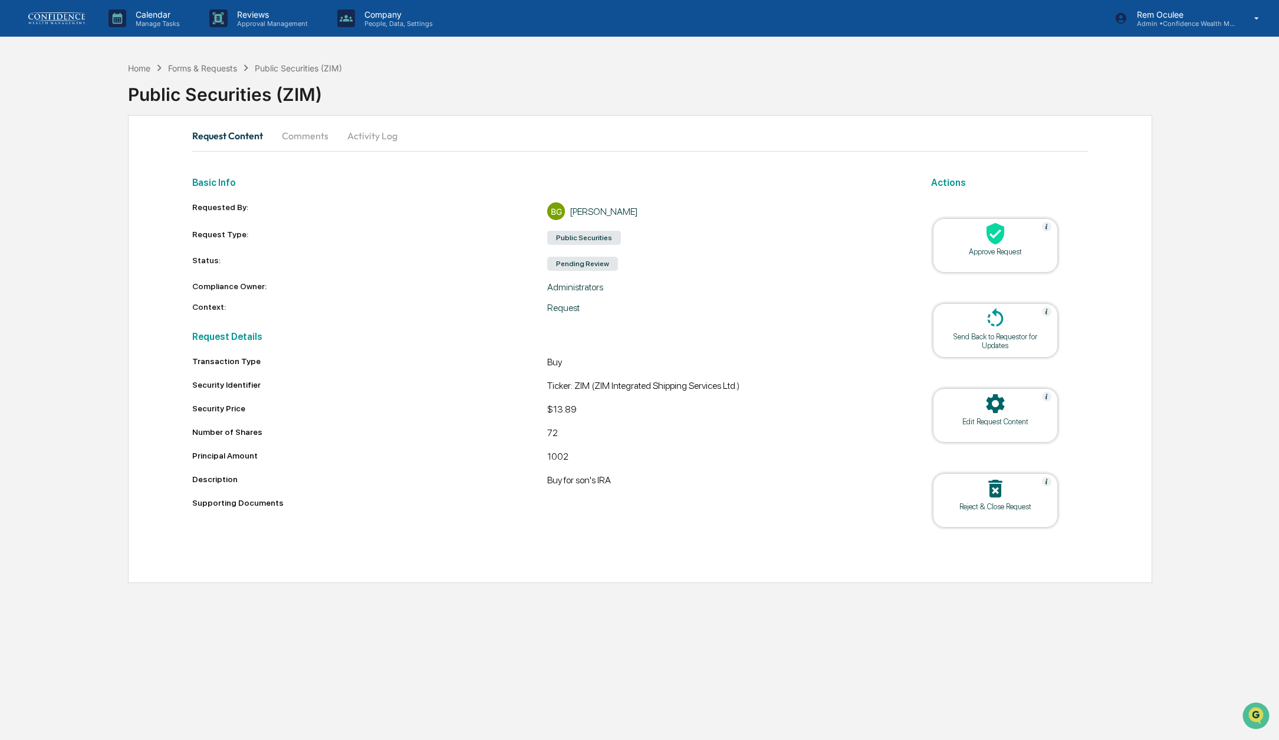
click at [961, 239] on div at bounding box center [996, 234] width 118 height 25
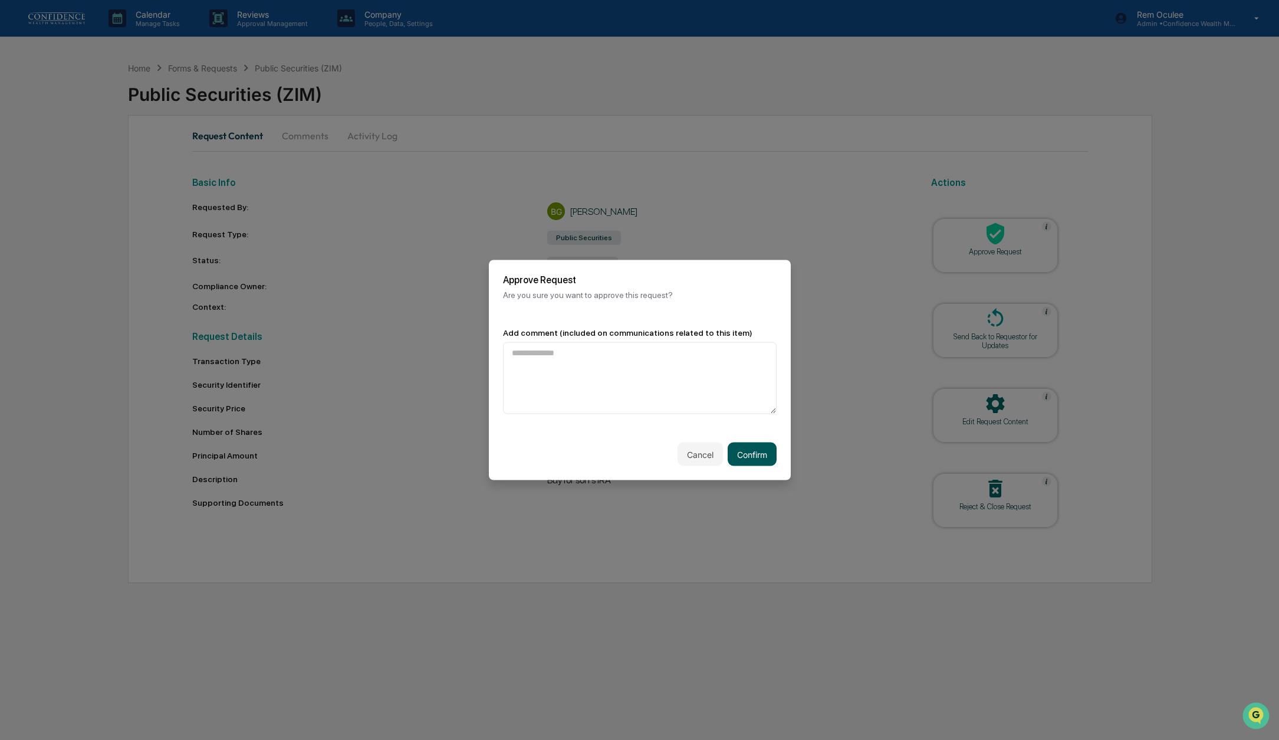
click at [761, 464] on button "Confirm" at bounding box center [752, 454] width 49 height 24
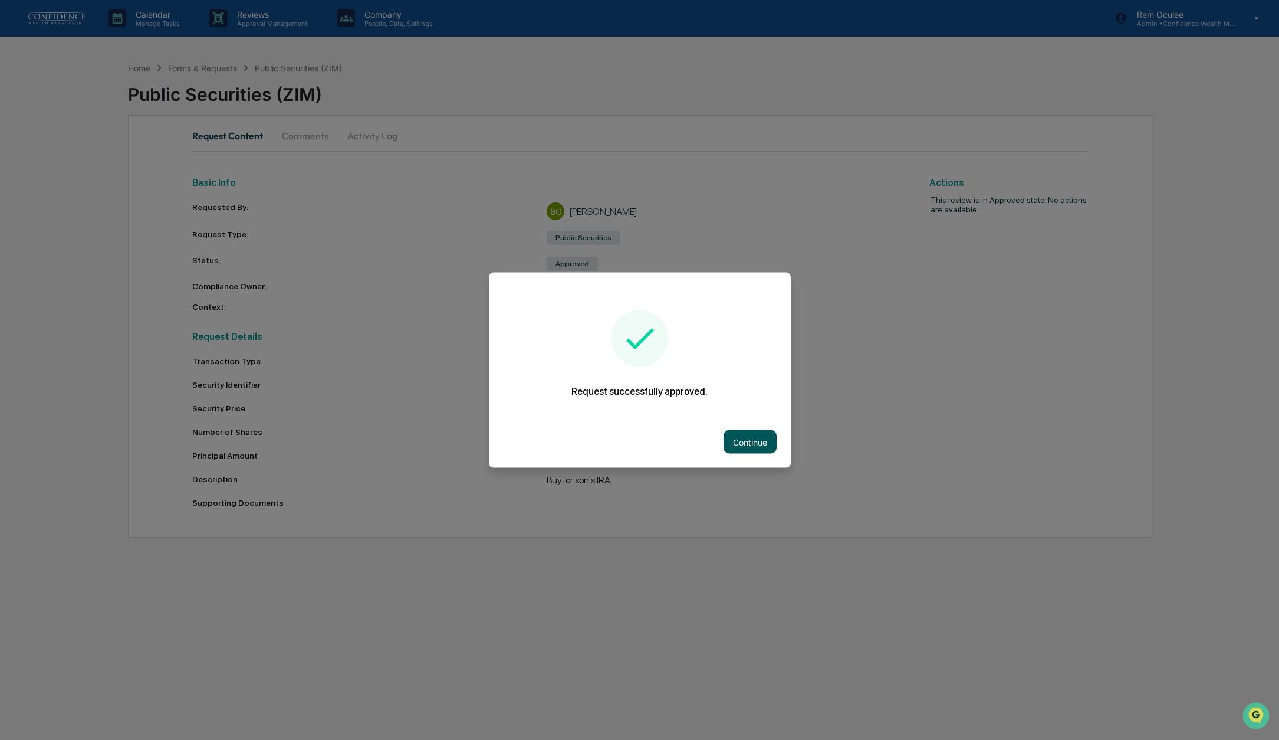
click at [750, 442] on button "Continue" at bounding box center [750, 442] width 53 height 24
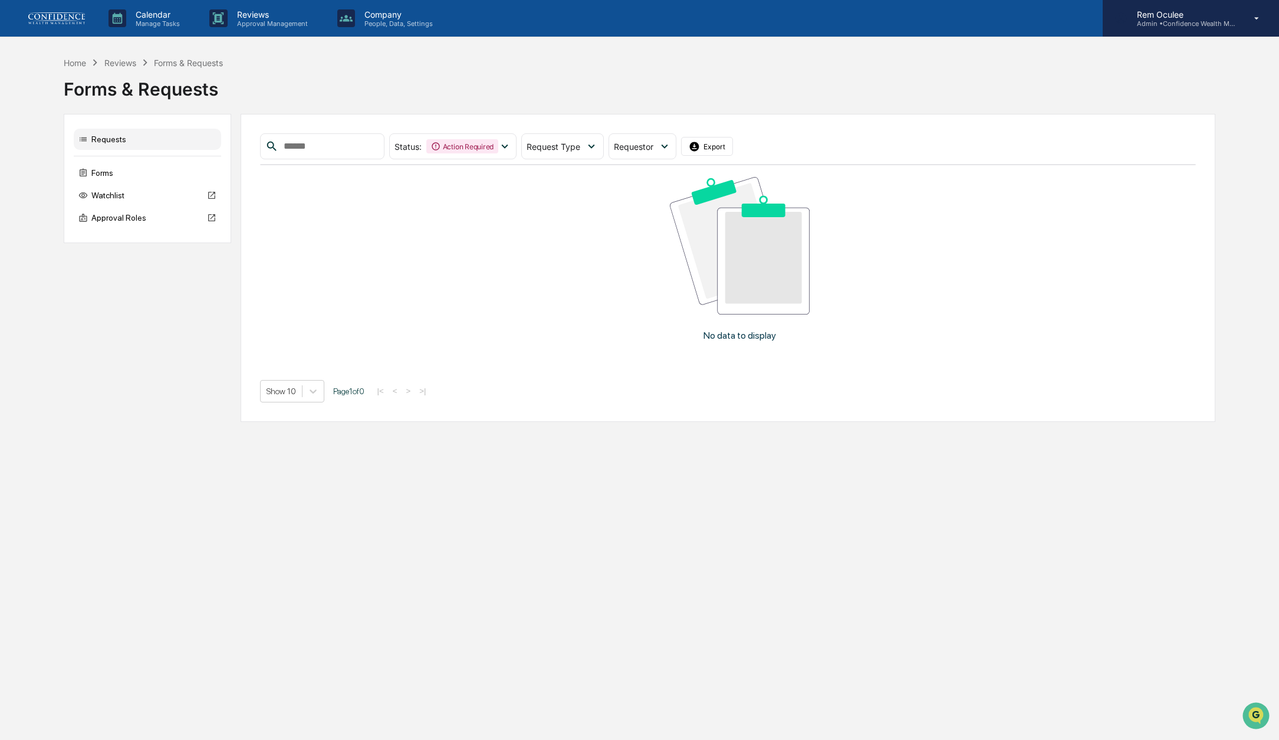
click at [1223, 17] on p "Rem Oculee" at bounding box center [1183, 14] width 110 height 10
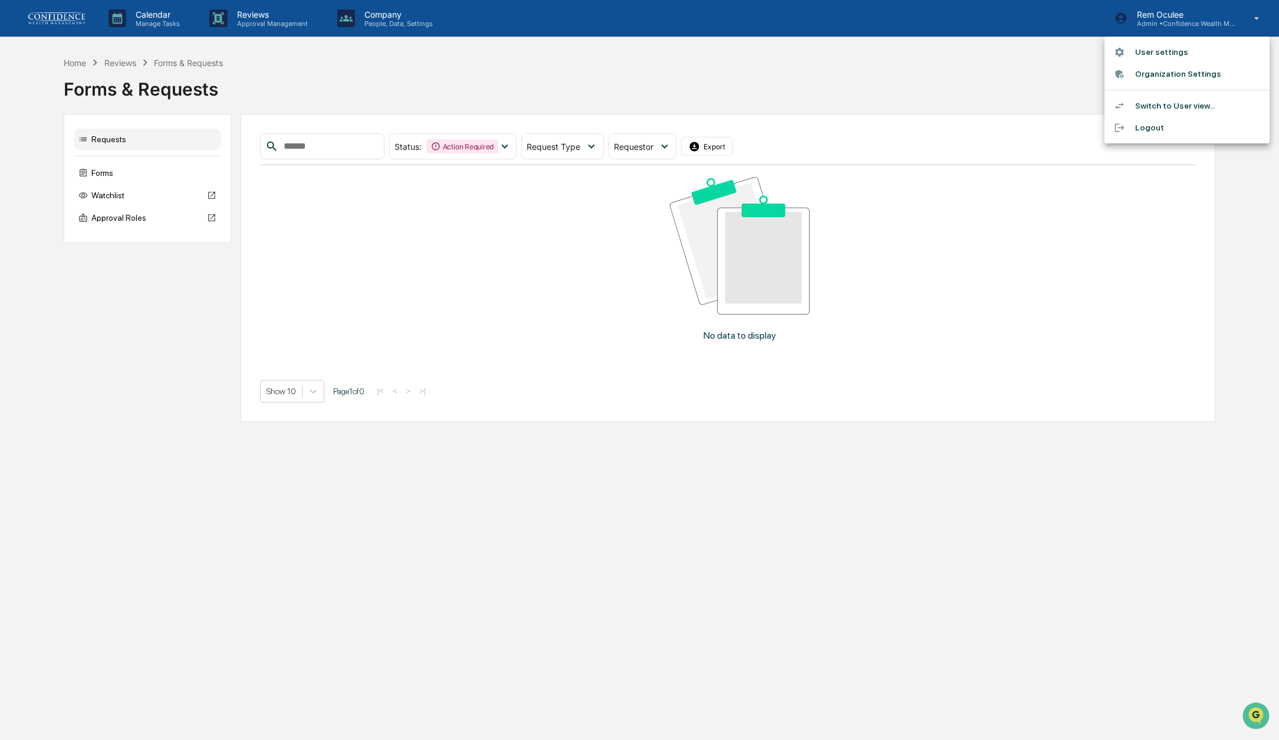
click at [112, 315] on div at bounding box center [639, 370] width 1279 height 740
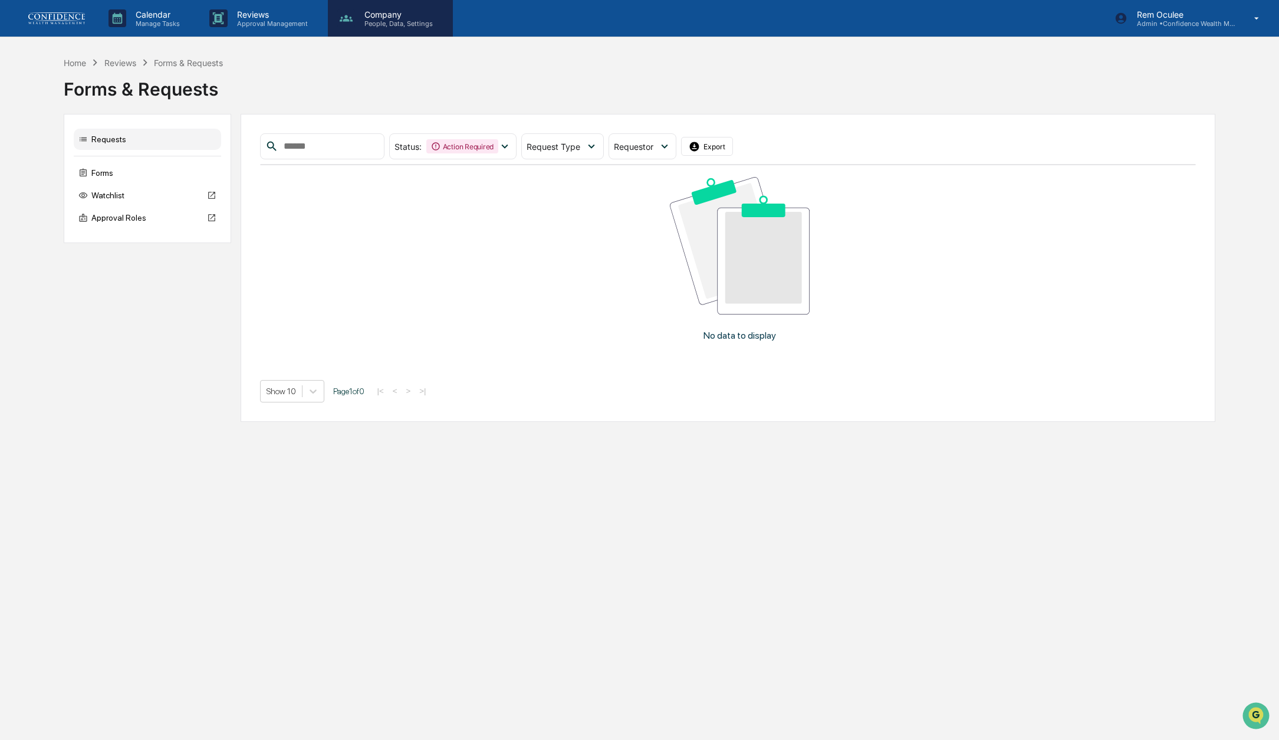
click at [385, 24] on p "People, Data, Settings" at bounding box center [397, 23] width 84 height 8
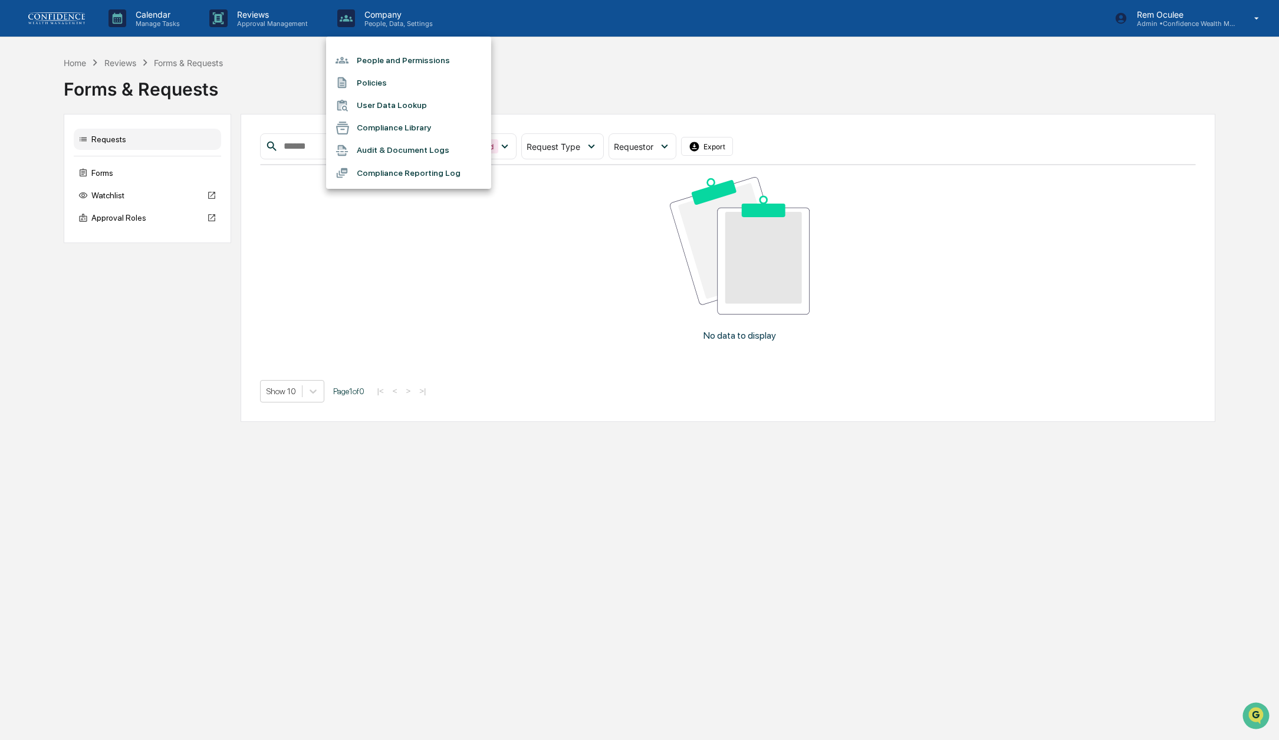
click at [35, 7] on div at bounding box center [639, 370] width 1279 height 740
